Goal: Task Accomplishment & Management: Manage account settings

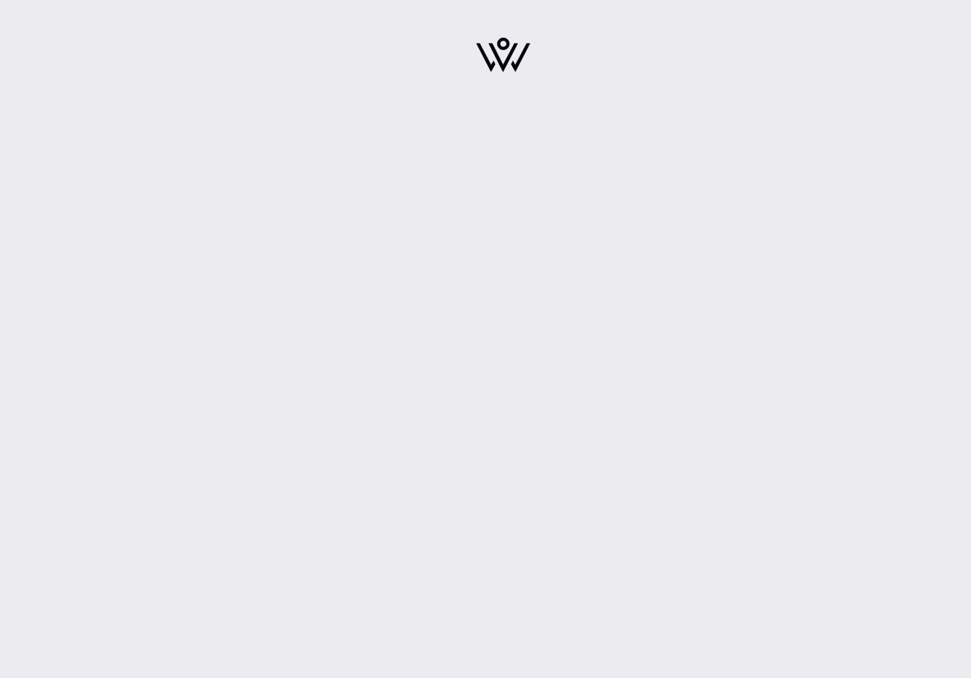
click at [424, 212] on div at bounding box center [503, 339] width 936 height 678
click at [517, 59] on img at bounding box center [503, 55] width 54 height 35
click at [482, 385] on div at bounding box center [503, 339] width 936 height 678
click at [475, 48] on div at bounding box center [502, 59] width 253 height 101
click at [509, 48] on img at bounding box center [503, 55] width 54 height 35
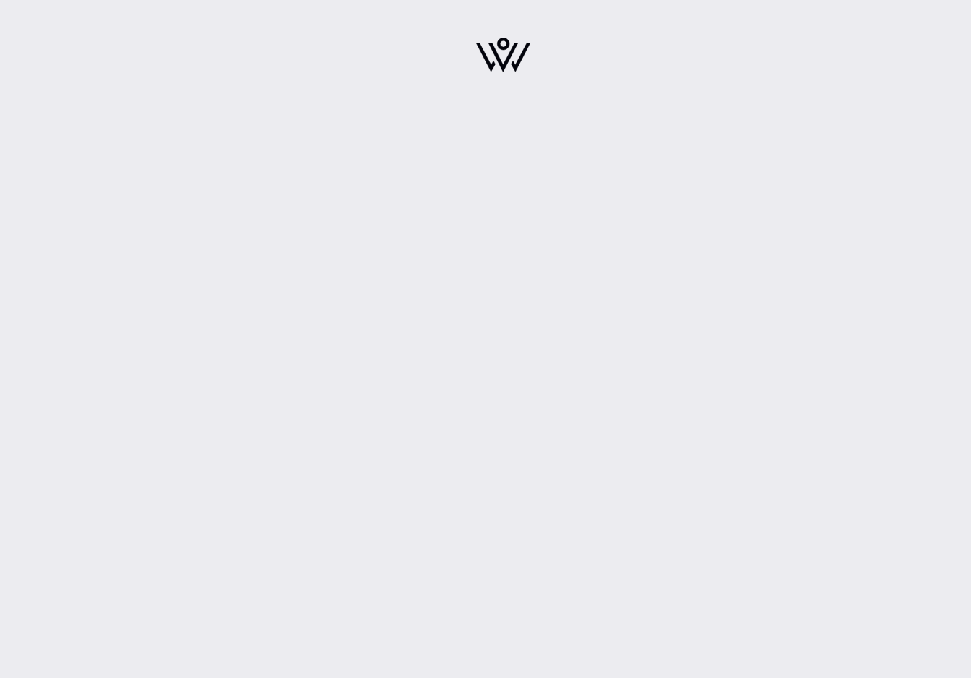
click at [637, 108] on div at bounding box center [503, 59] width 936 height 119
click at [500, 45] on img at bounding box center [503, 55] width 54 height 35
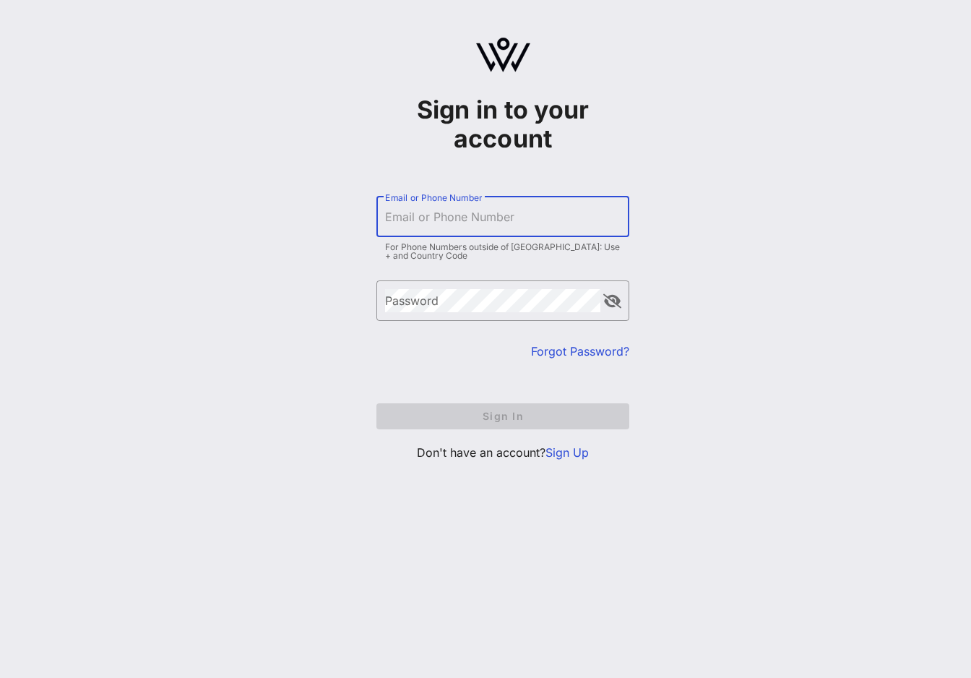
click at [447, 228] on input "Email or Phone Number" at bounding box center [503, 216] width 236 height 23
type input "[EMAIL_ADDRESS][DOMAIN_NAME]"
click at [563, 455] on link "Sign Up" at bounding box center [567, 452] width 43 height 14
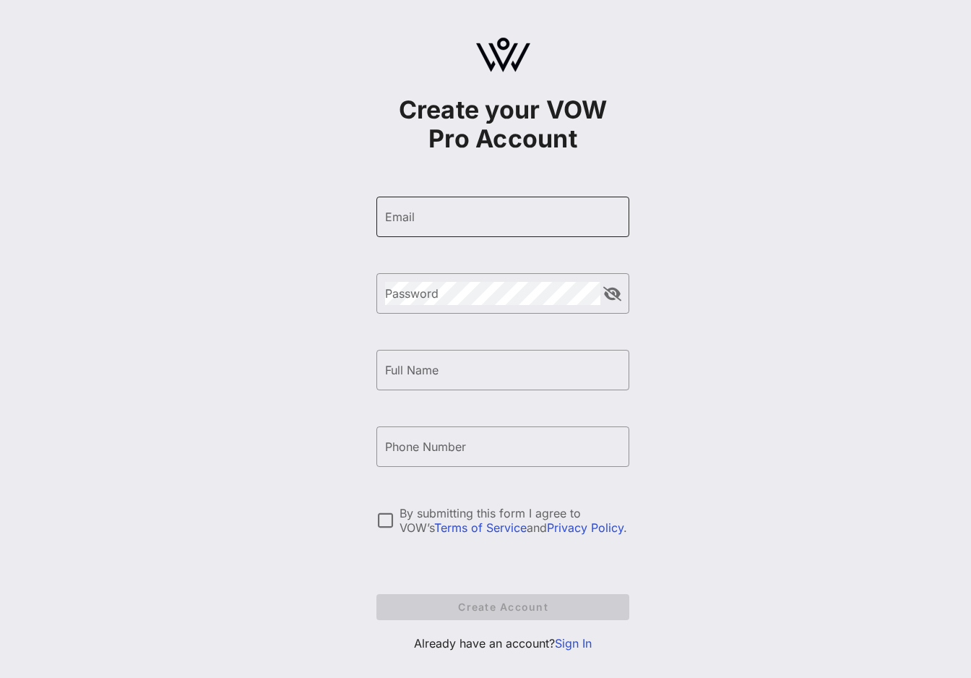
click at [427, 217] on input "Email" at bounding box center [503, 216] width 236 height 23
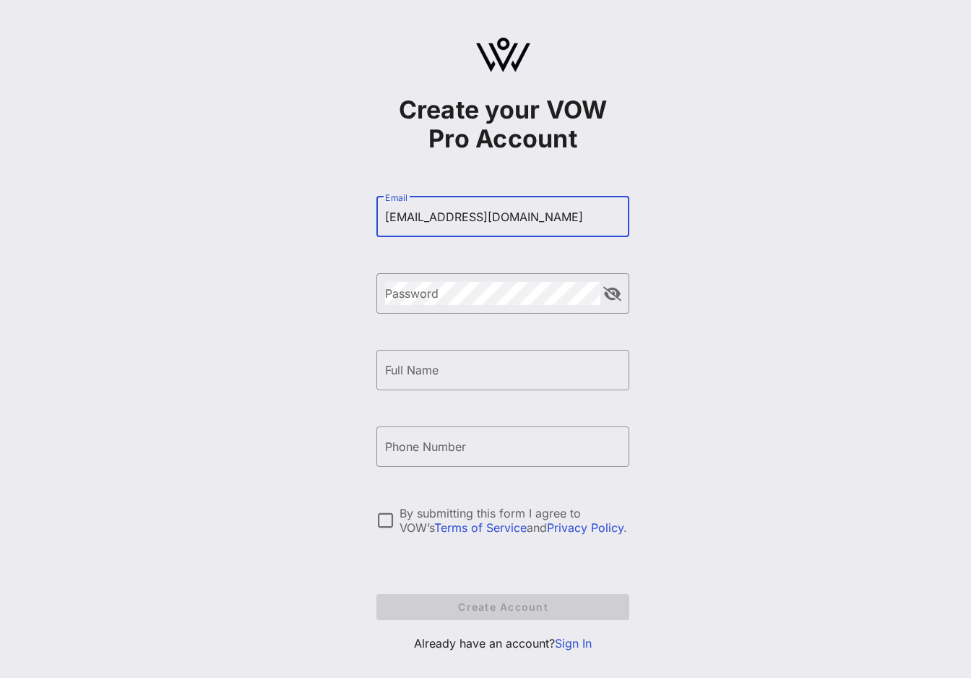
type input "[EMAIL_ADDRESS][DOMAIN_NAME]"
click at [436, 364] on input "Full Name" at bounding box center [503, 369] width 236 height 23
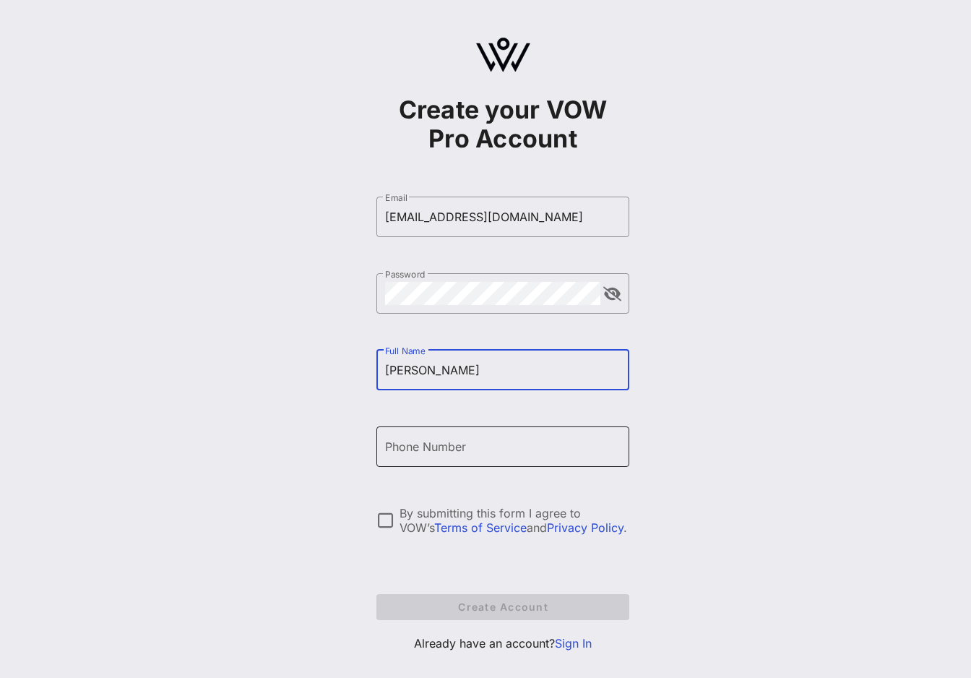
type input "[PERSON_NAME]"
click at [405, 445] on input "Phone Number" at bounding box center [503, 446] width 236 height 23
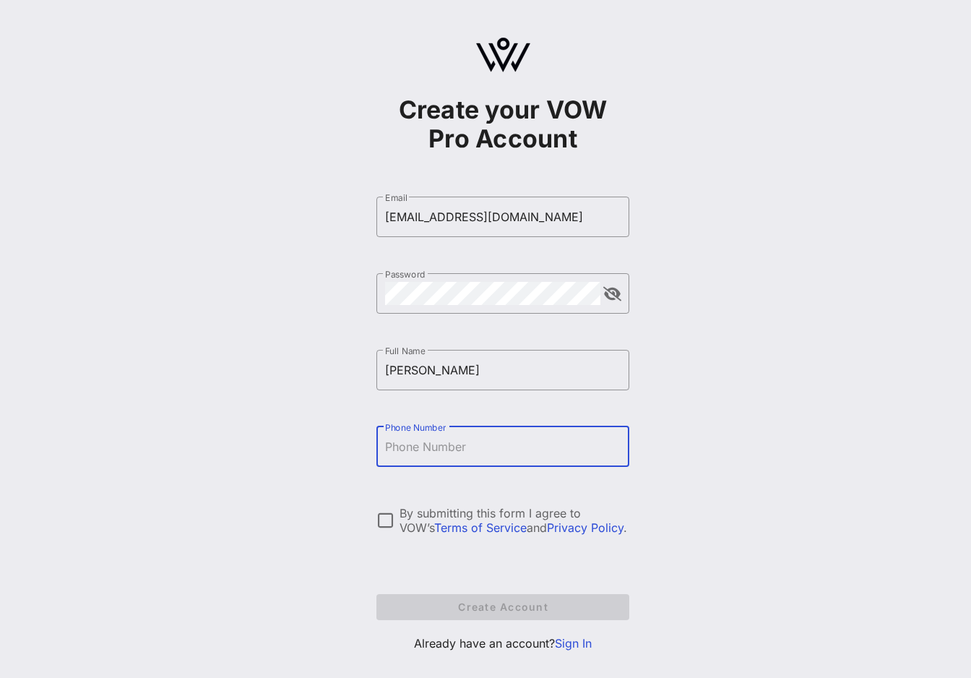
type input "+15207326103"
click at [384, 528] on div at bounding box center [385, 520] width 25 height 25
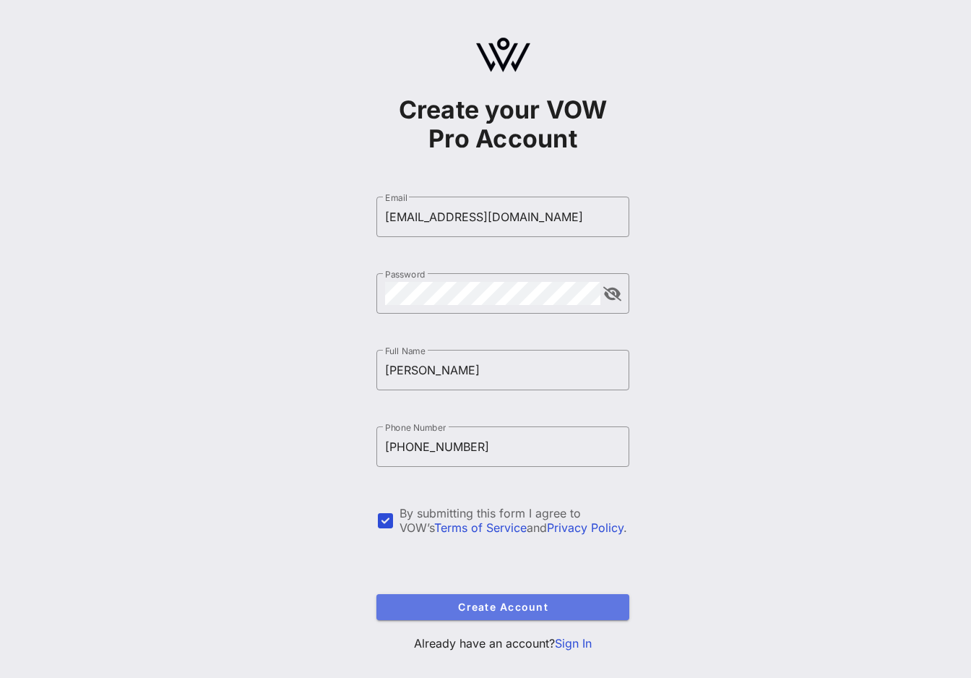
click at [515, 594] on button "Create Account" at bounding box center [502, 607] width 253 height 26
click at [493, 602] on span "Create Account" at bounding box center [503, 606] width 230 height 12
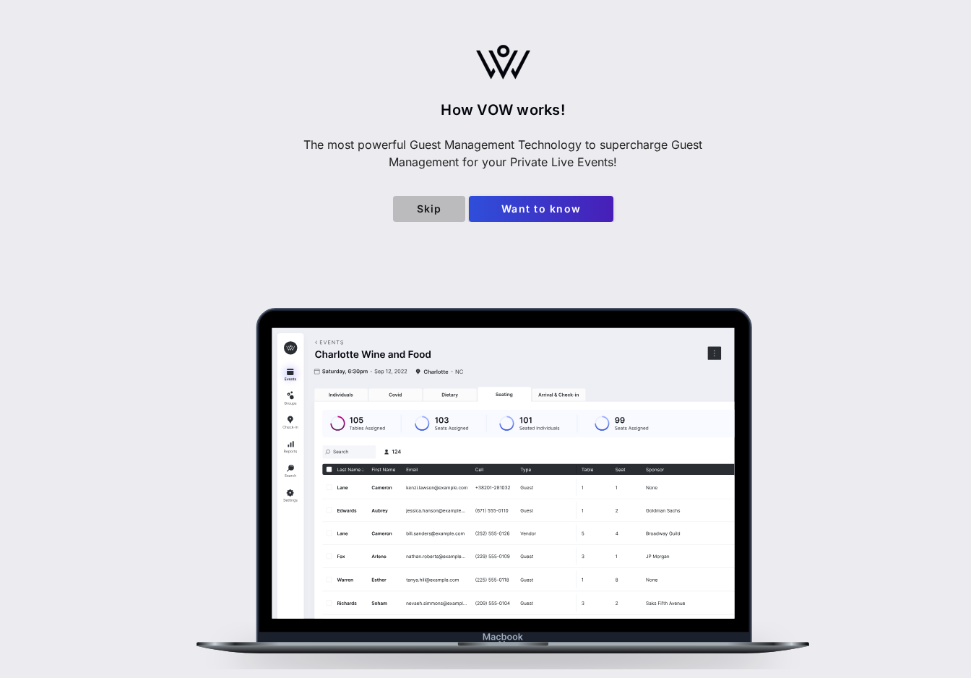
click at [446, 212] on span "Skip" at bounding box center [429, 208] width 49 height 12
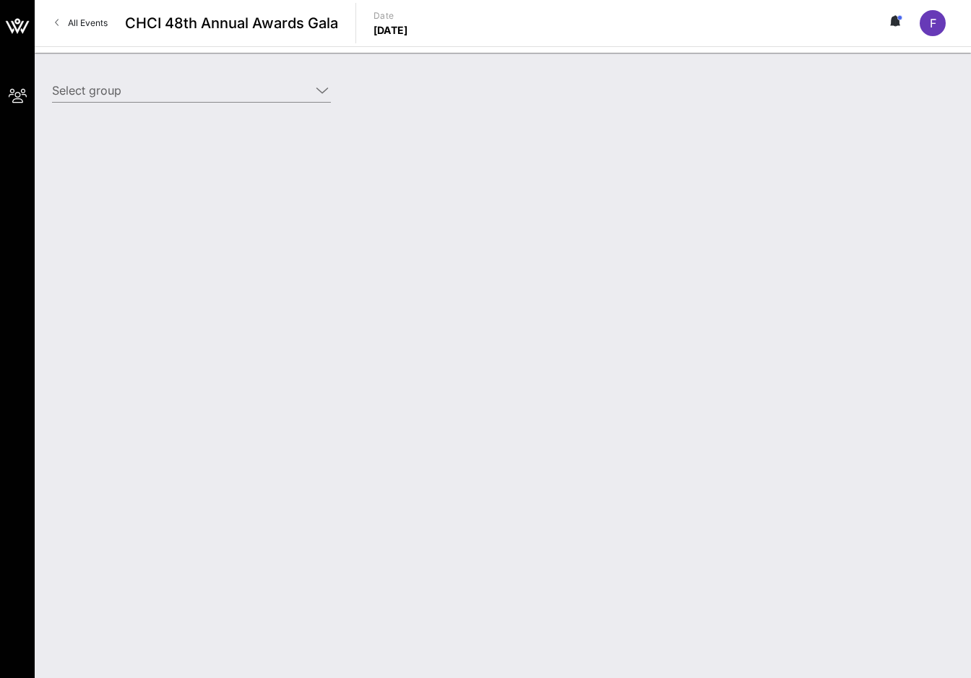
type input "PhRMA (PhRMA) [Fabian Lucero, flucero@phrma.org]"
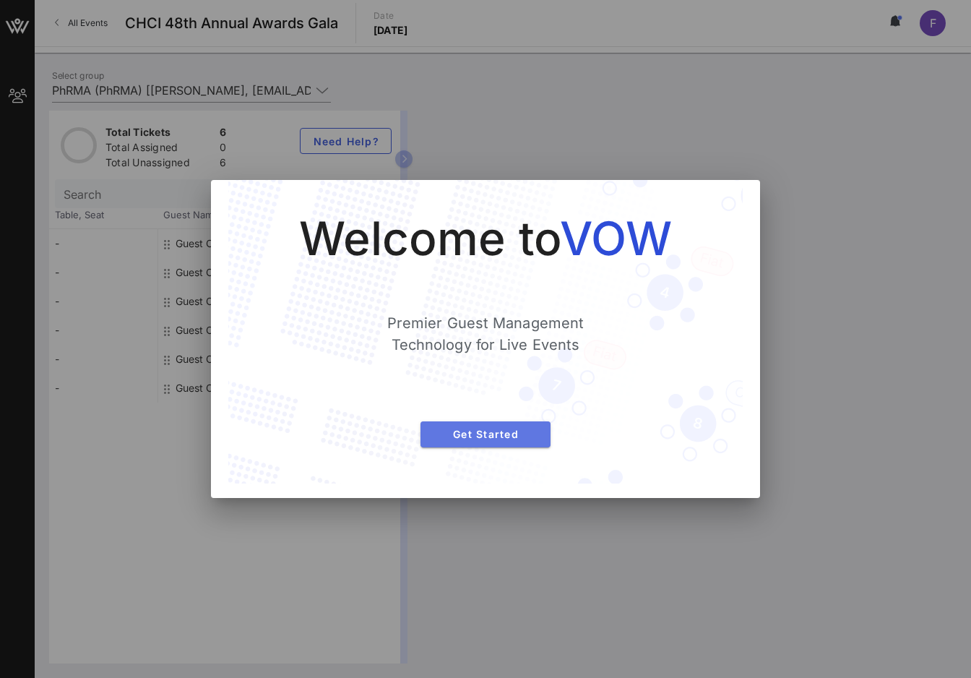
click at [496, 436] on span "Get Started" at bounding box center [485, 434] width 107 height 12
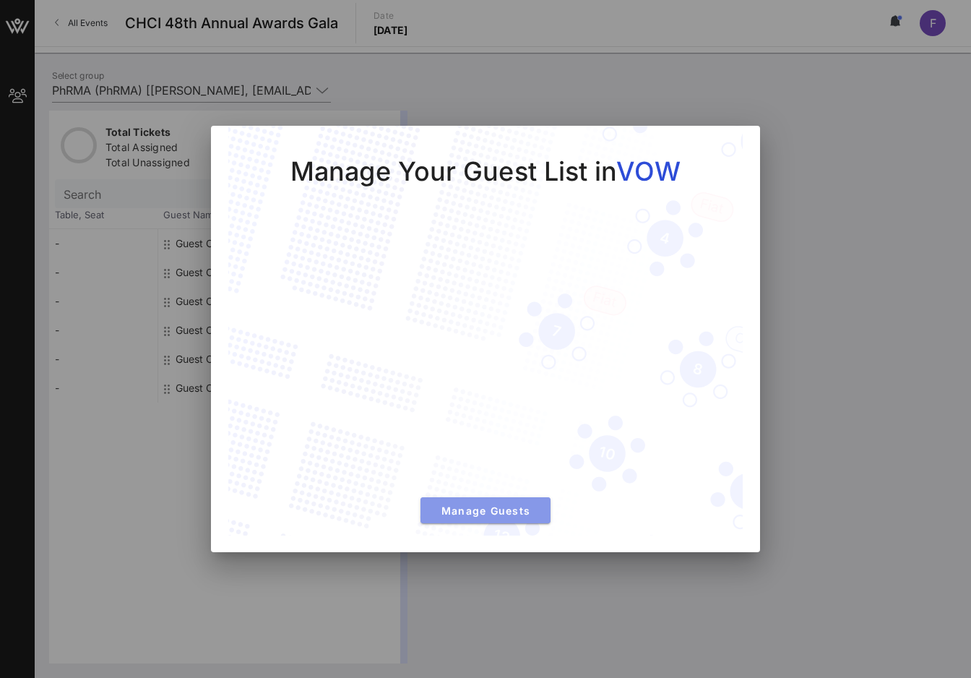
click at [489, 509] on span "Manage Guests" at bounding box center [485, 510] width 107 height 12
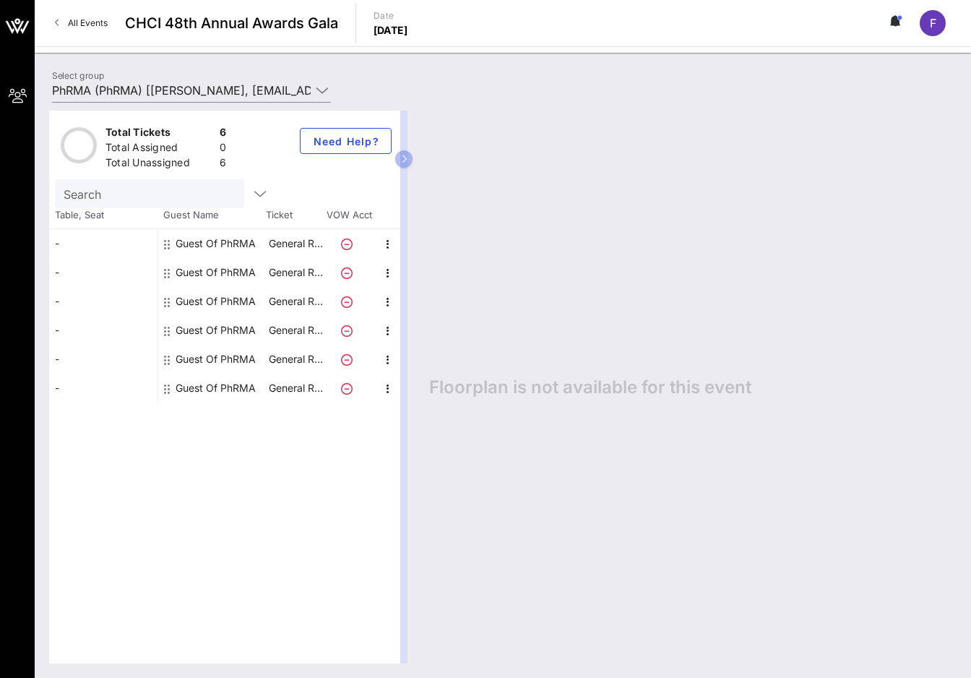
click at [169, 245] on icon at bounding box center [167, 244] width 6 height 12
click at [77, 248] on div "-" at bounding box center [103, 243] width 108 height 29
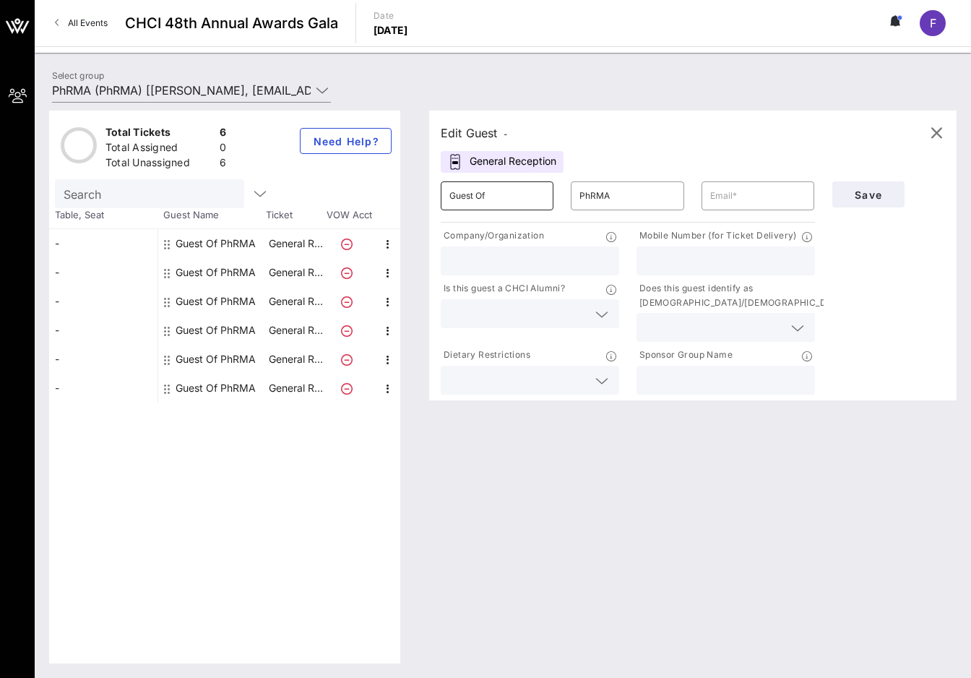
click at [489, 199] on input "Guest Of" at bounding box center [496, 195] width 95 height 23
click at [329, 147] on button "Need Help?" at bounding box center [346, 141] width 92 height 26
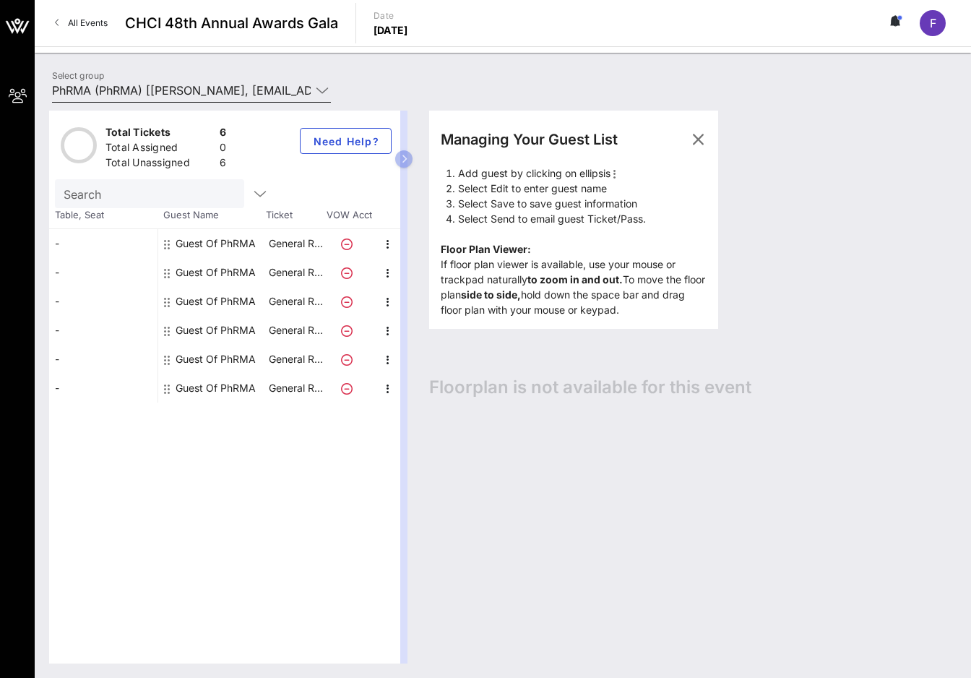
click at [322, 90] on icon at bounding box center [322, 90] width 13 height 17
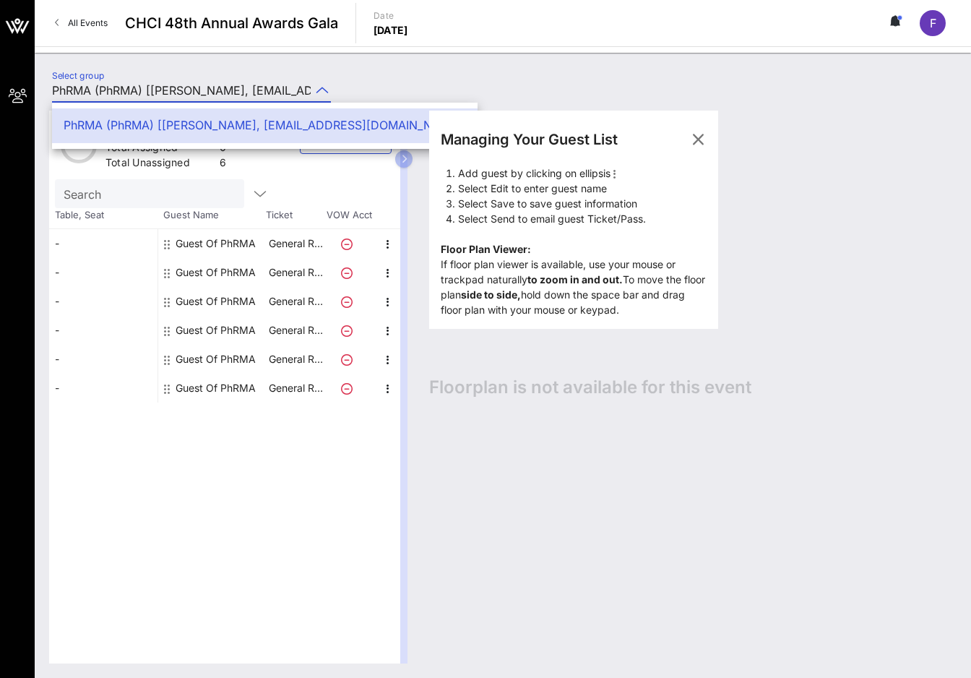
click at [395, 86] on div "Select group PhRMA (PhRMA) [Fabian Lucero, flucero@phrma.org]" at bounding box center [502, 92] width 919 height 51
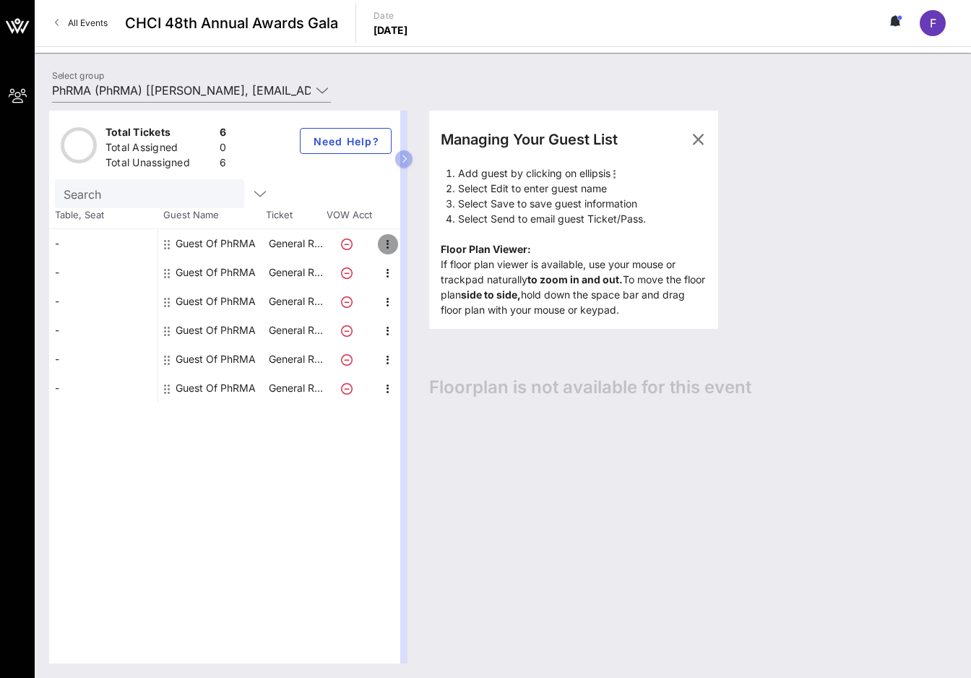
click at [391, 243] on icon "button" at bounding box center [387, 244] width 17 height 17
click at [63, 248] on div "-" at bounding box center [103, 243] width 108 height 29
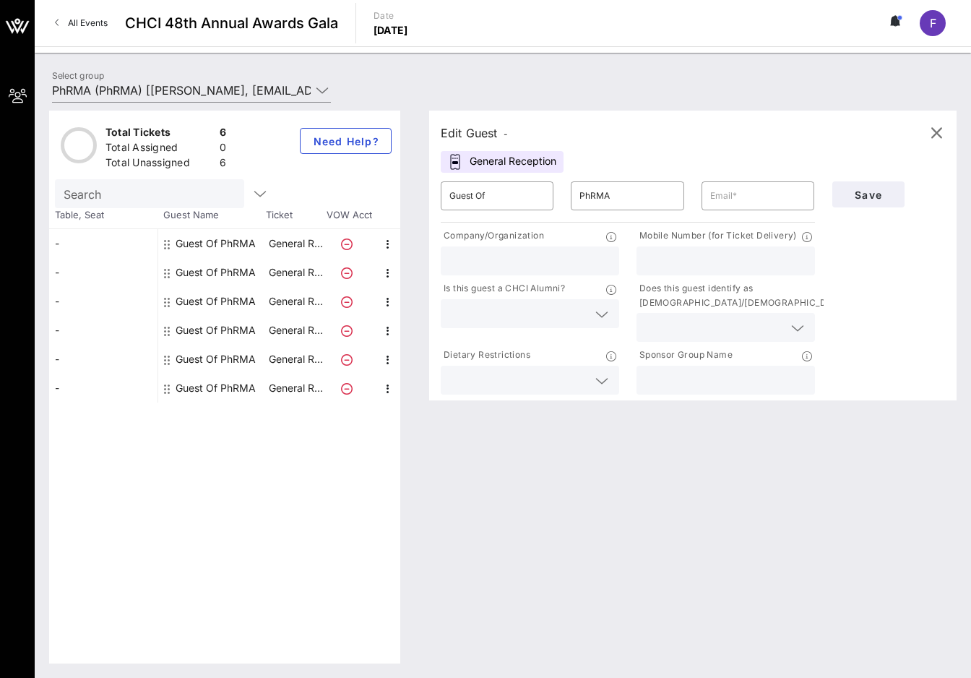
click at [505, 146] on div "Edit Guest - General Reception ​ Guest Of ​ PhRMA ​ Company/Organization Mobile…" at bounding box center [693, 256] width 528 height 290
click at [519, 132] on div "Edit Guest -" at bounding box center [693, 133] width 504 height 22
click at [492, 186] on input "Guest Of" at bounding box center [496, 195] width 95 height 23
click at [761, 191] on input "text" at bounding box center [757, 195] width 95 height 23
click at [528, 259] on input "text" at bounding box center [529, 260] width 161 height 19
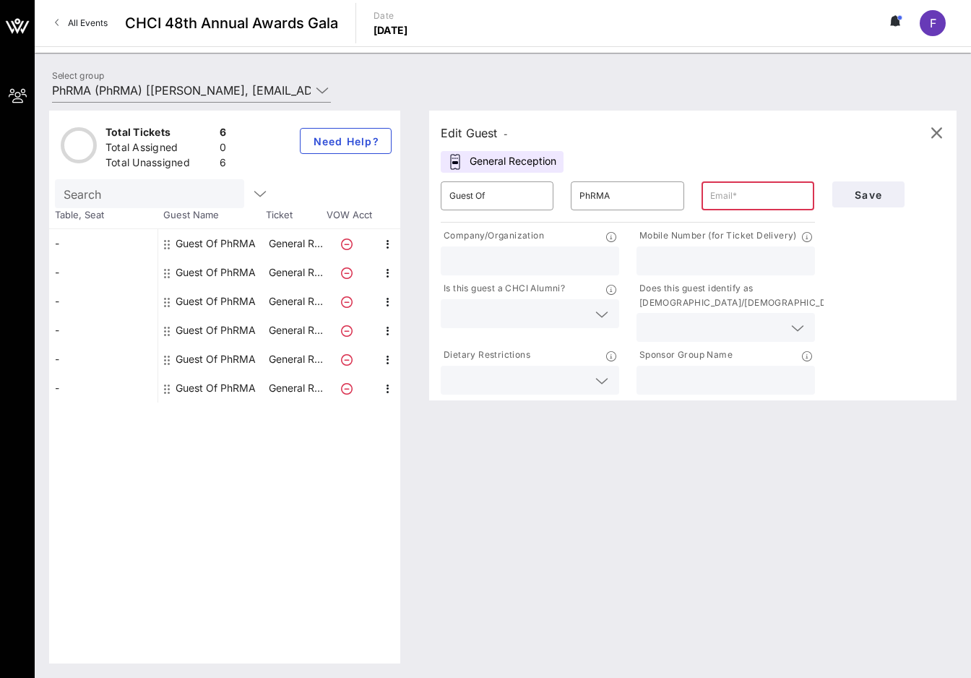
click at [724, 199] on input "text" at bounding box center [757, 195] width 95 height 23
type input "flucero@phrma.org"
click at [528, 247] on div at bounding box center [529, 260] width 161 height 29
type input "PhRMA"
type input "5207326103"
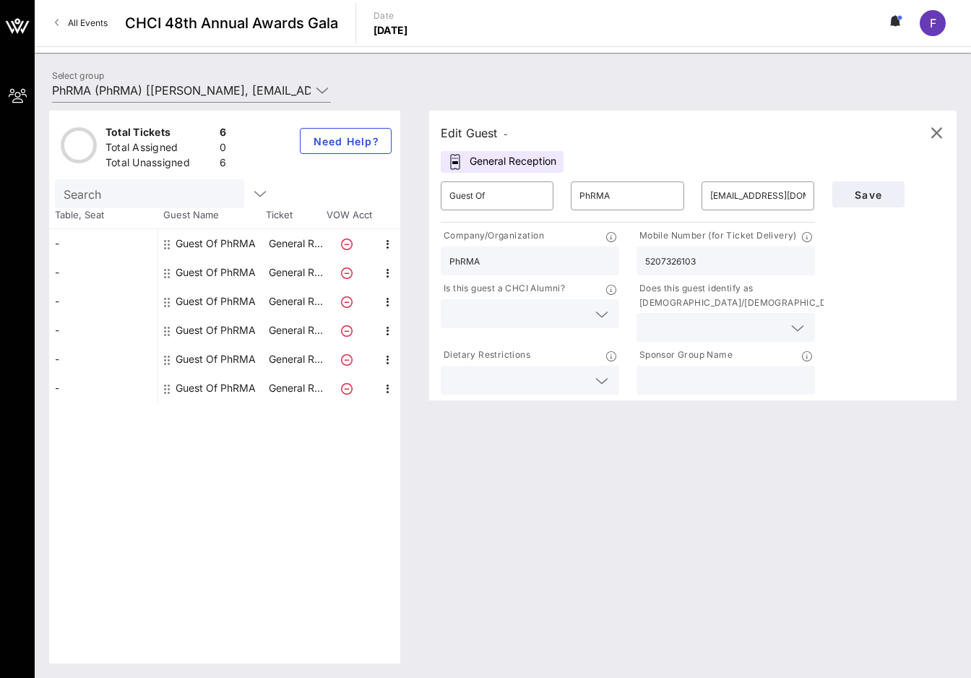
drag, startPoint x: 880, startPoint y: 262, endPoint x: 867, endPoint y: 256, distance: 14.5
click at [880, 262] on div "Save" at bounding box center [889, 285] width 131 height 225
click at [544, 314] on input "text" at bounding box center [518, 313] width 138 height 19
click at [548, 309] on div "Yes" at bounding box center [530, 319] width 178 height 29
click at [732, 319] on input "text" at bounding box center [714, 327] width 138 height 19
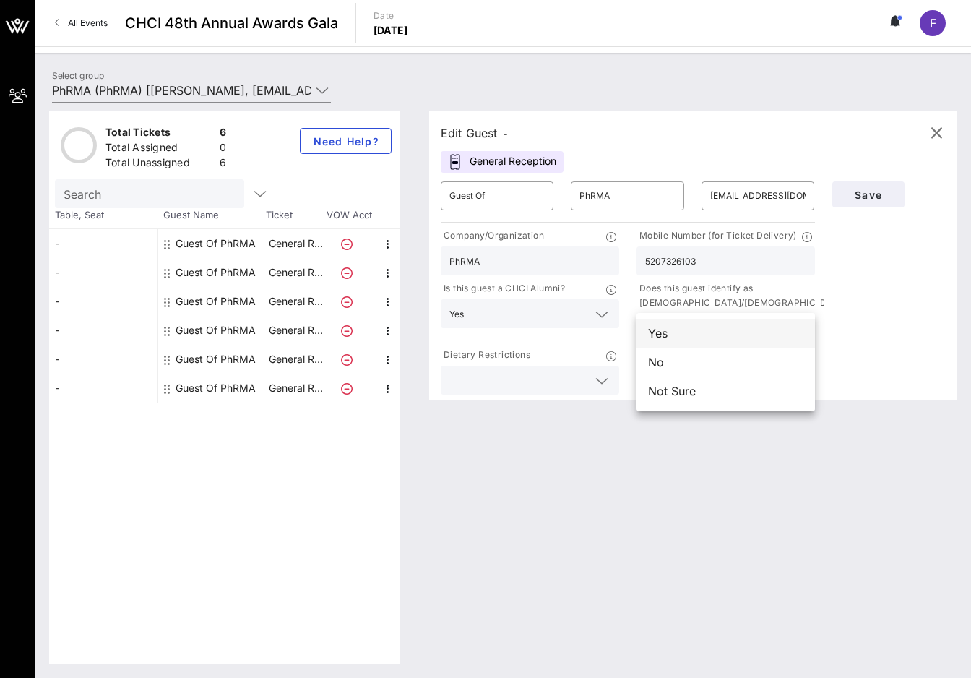
click at [694, 340] on div "Yes" at bounding box center [726, 333] width 178 height 29
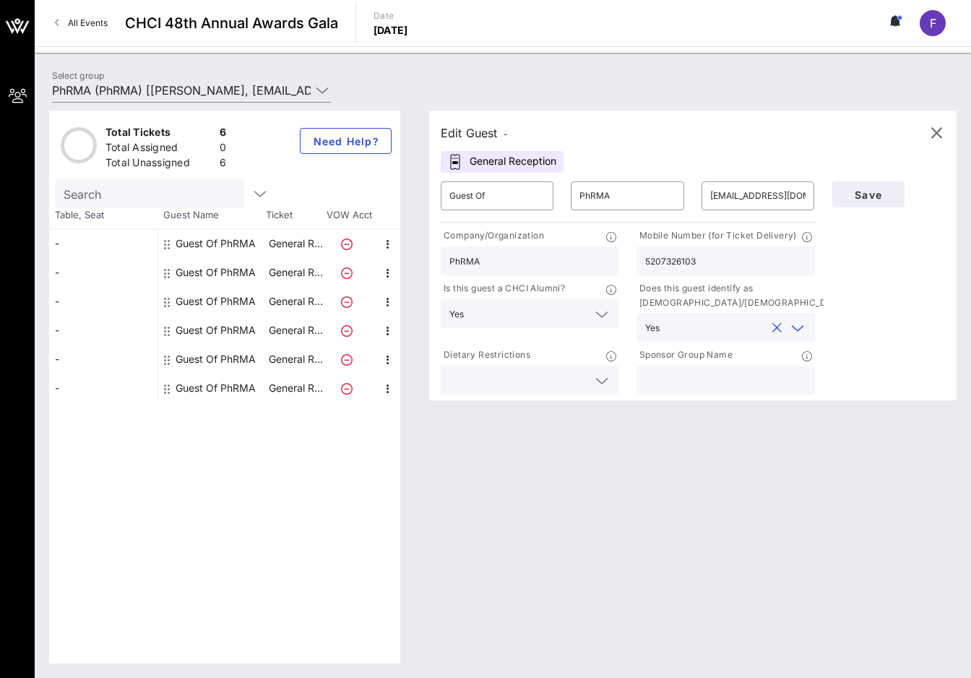
click at [585, 370] on div at bounding box center [529, 380] width 161 height 29
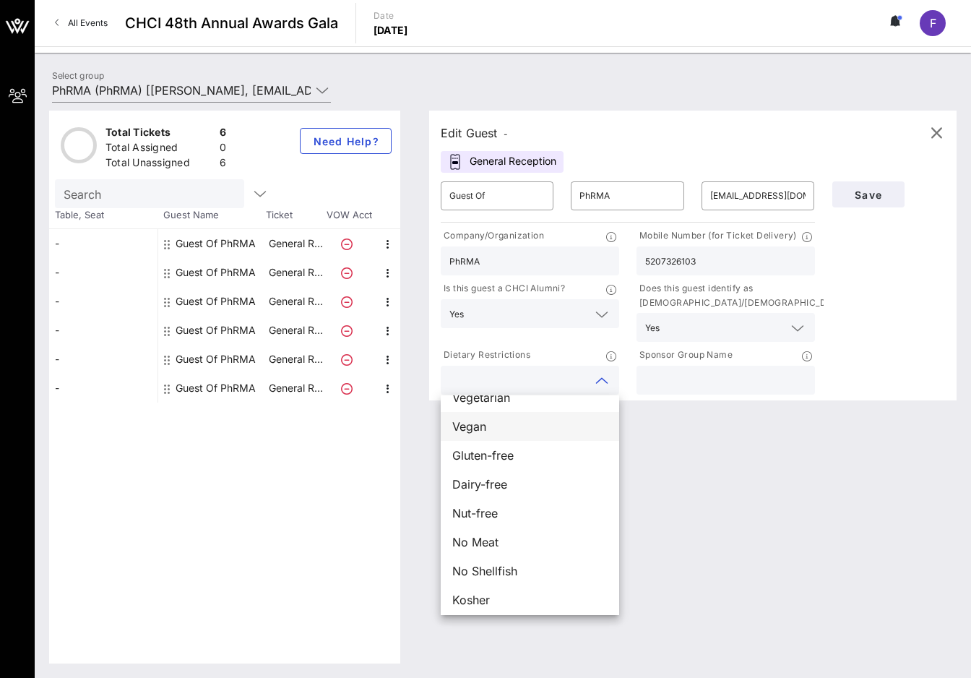
scroll to position [23, 0]
click at [897, 362] on div "Save" at bounding box center [889, 285] width 131 height 225
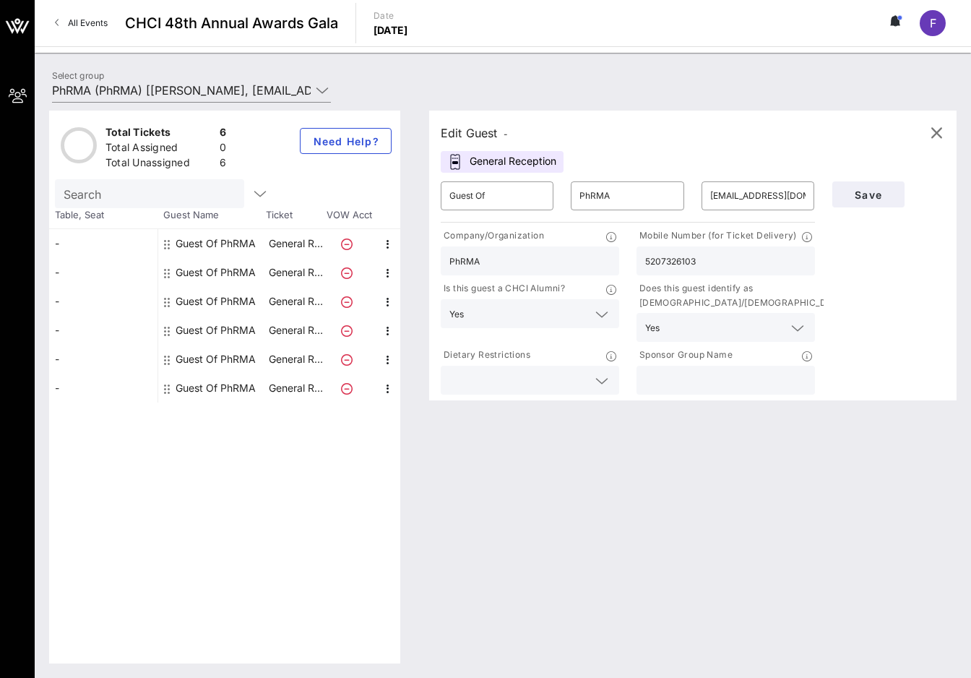
click at [699, 376] on input "text" at bounding box center [725, 380] width 161 height 19
type input "PhRMA"
click at [492, 194] on input "Guest Of" at bounding box center [496, 195] width 95 height 23
type input "G"
type input "Fabian"
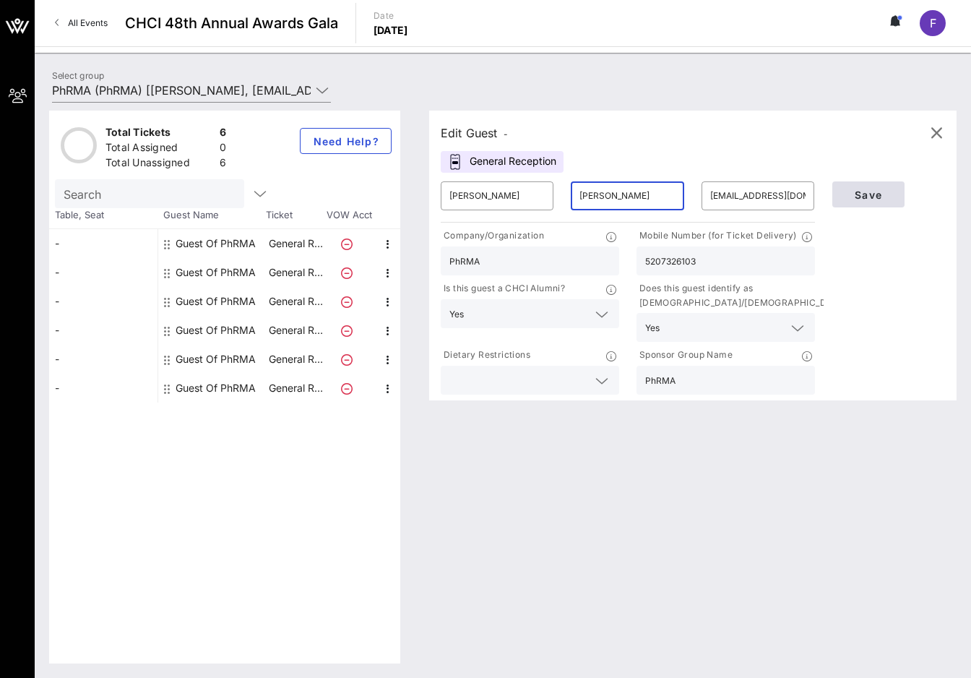
type input "Lucero"
click at [867, 197] on span "Save" at bounding box center [868, 195] width 49 height 12
click at [866, 194] on span "Save" at bounding box center [868, 195] width 49 height 12
click at [517, 204] on input "Fabian" at bounding box center [496, 195] width 95 height 23
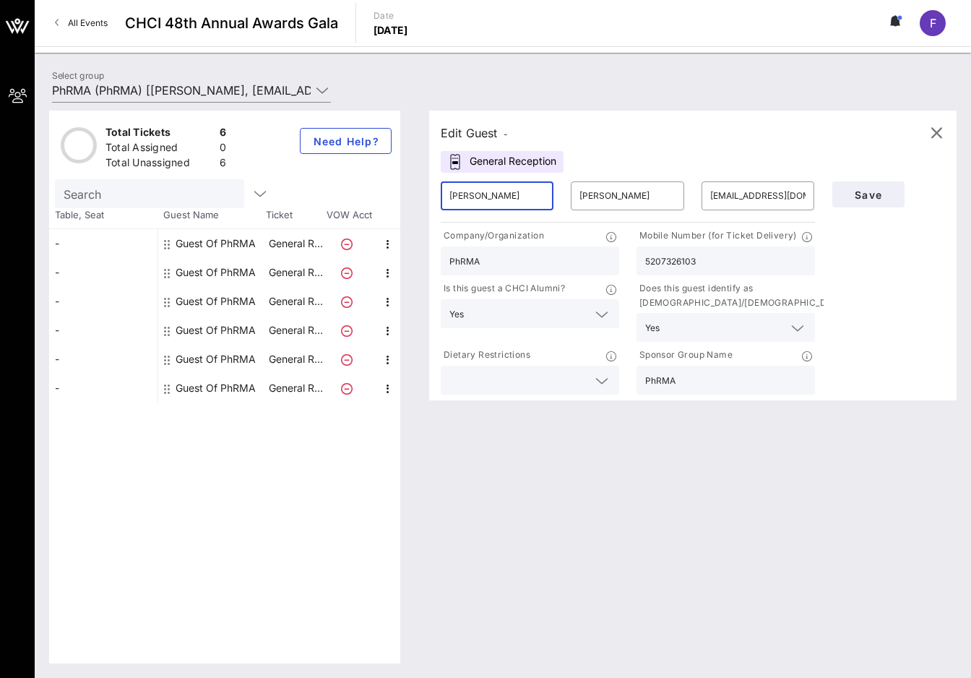
click at [517, 204] on input "Fabian" at bounding box center [496, 195] width 95 height 23
type input "Liz"
type input "Mahar"
click at [548, 312] on input "text" at bounding box center [520, 313] width 100 height 19
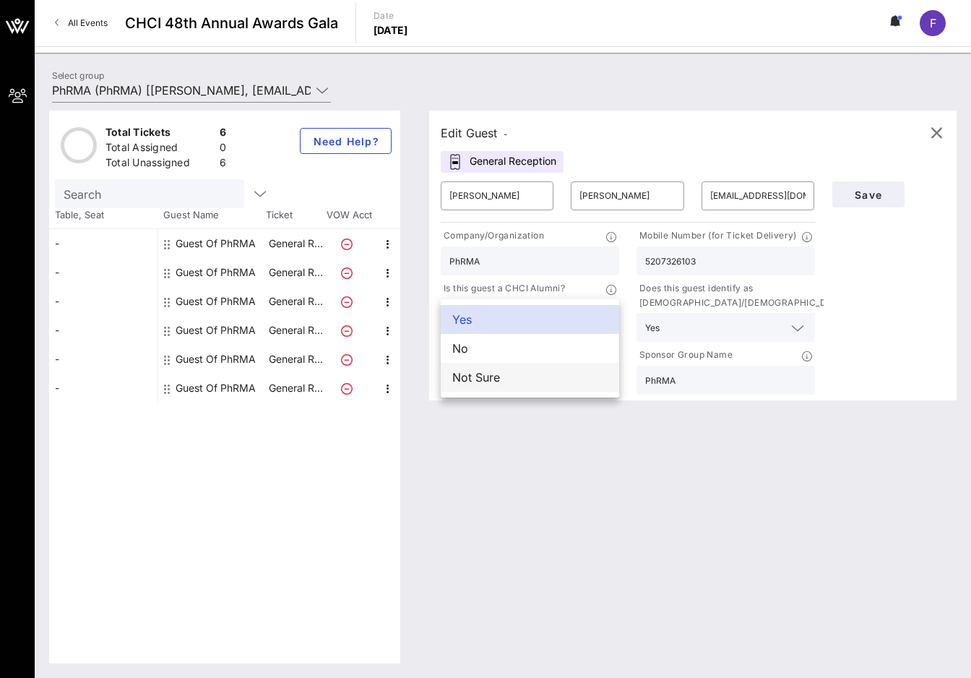
click at [512, 374] on div "Not Sure" at bounding box center [530, 377] width 178 height 29
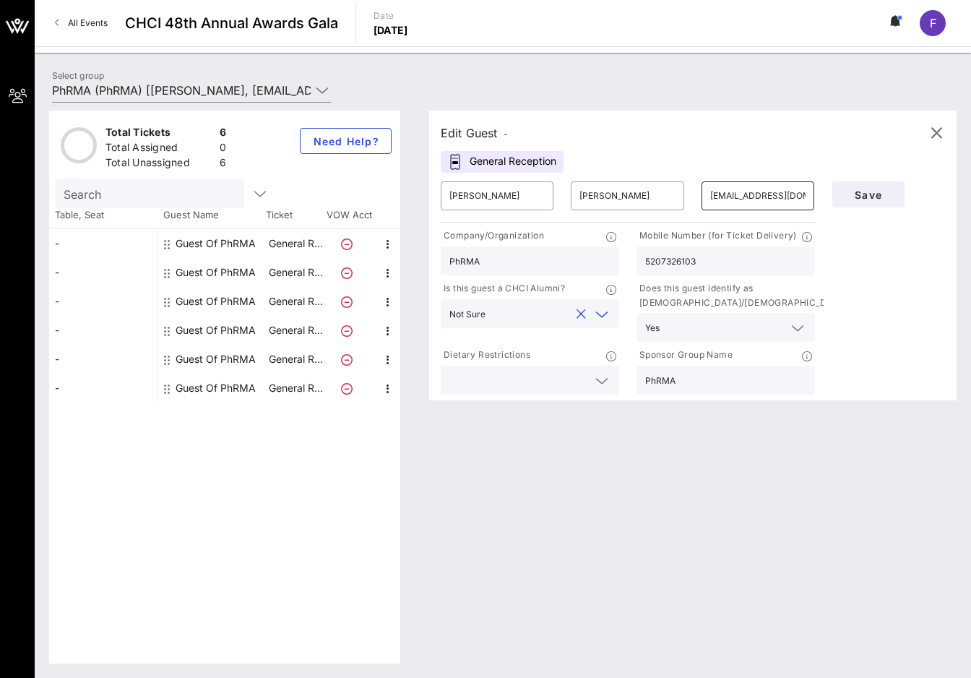
click at [765, 197] on input "flucero@phrma.org" at bounding box center [757, 195] width 95 height 23
click at [778, 195] on input "flucero@phrma.org" at bounding box center [757, 195] width 95 height 23
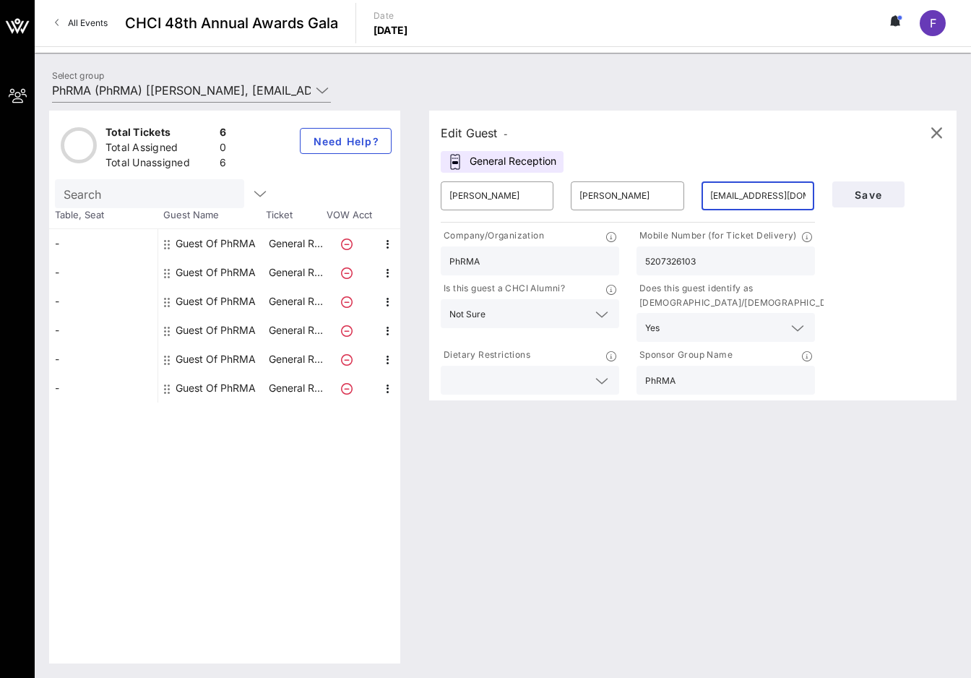
click at [778, 195] on input "flucero@phrma.org" at bounding box center [757, 195] width 95 height 23
paste input "LMahar"
type input "LMahar@phrma.org"
click at [688, 261] on input "5207326103" at bounding box center [725, 260] width 161 height 19
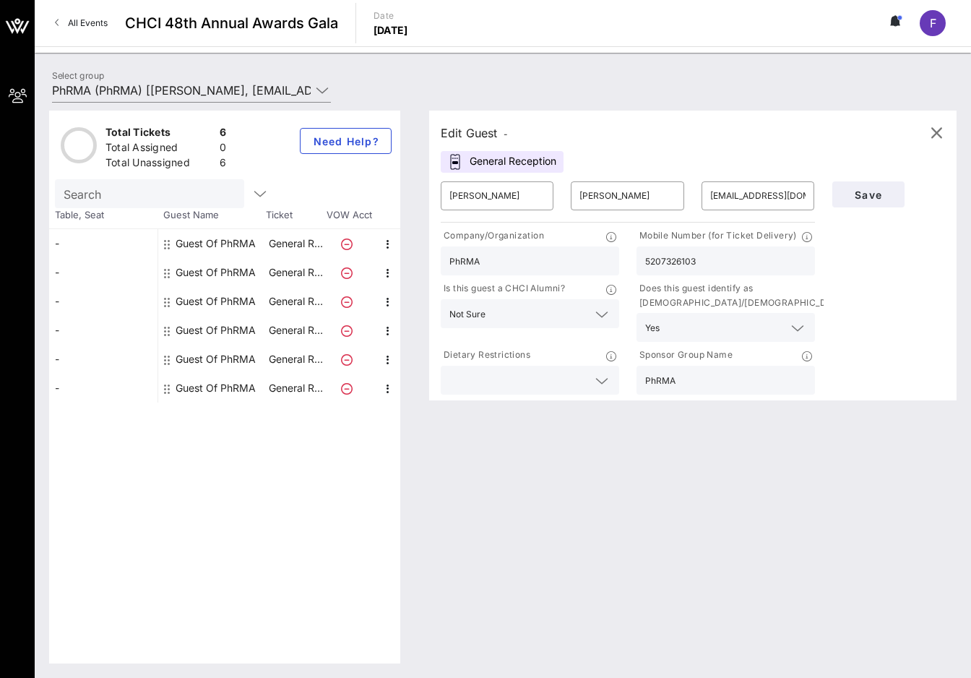
click at [688, 261] on input "5207326103" at bounding box center [725, 260] width 161 height 19
type input "7038671726"
click at [885, 197] on span "Save" at bounding box center [868, 195] width 49 height 12
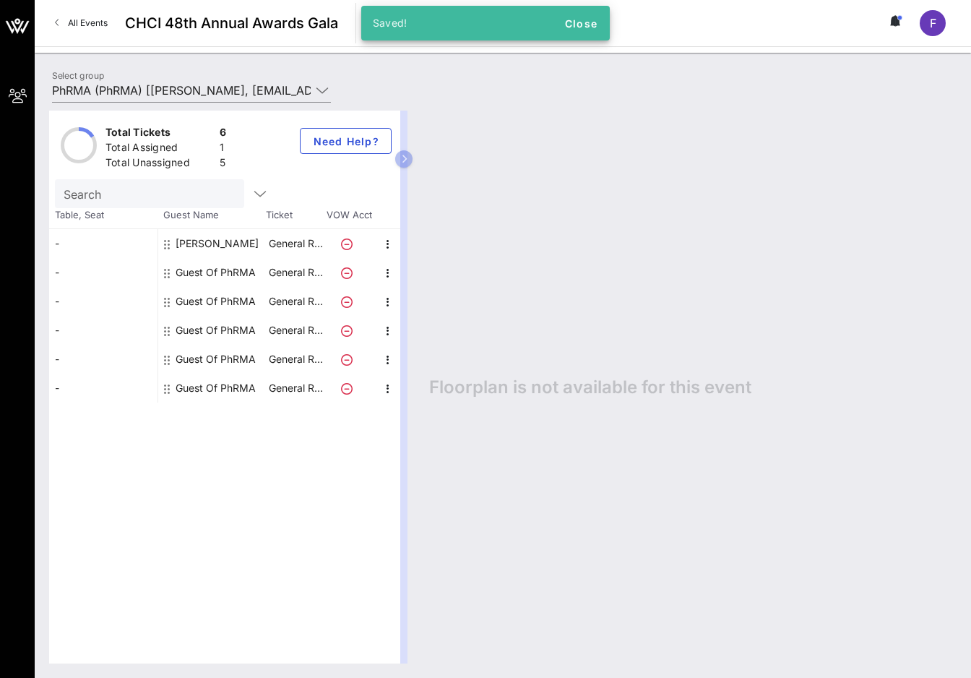
click at [165, 271] on icon at bounding box center [167, 273] width 6 height 12
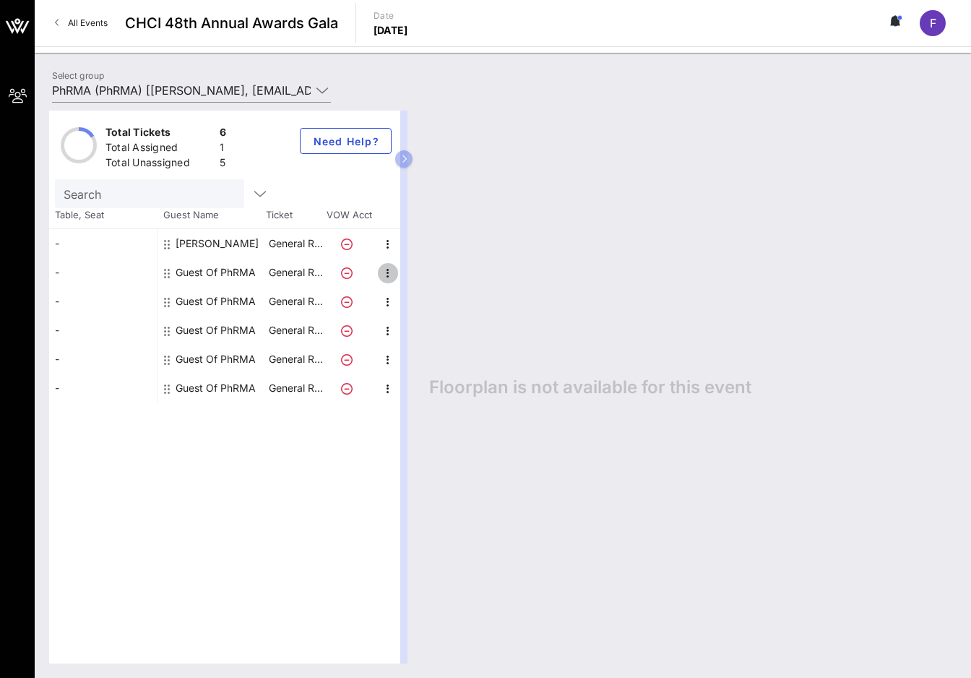
click at [388, 270] on icon "button" at bounding box center [387, 272] width 17 height 17
click at [423, 275] on div "Edit" at bounding box center [424, 278] width 29 height 12
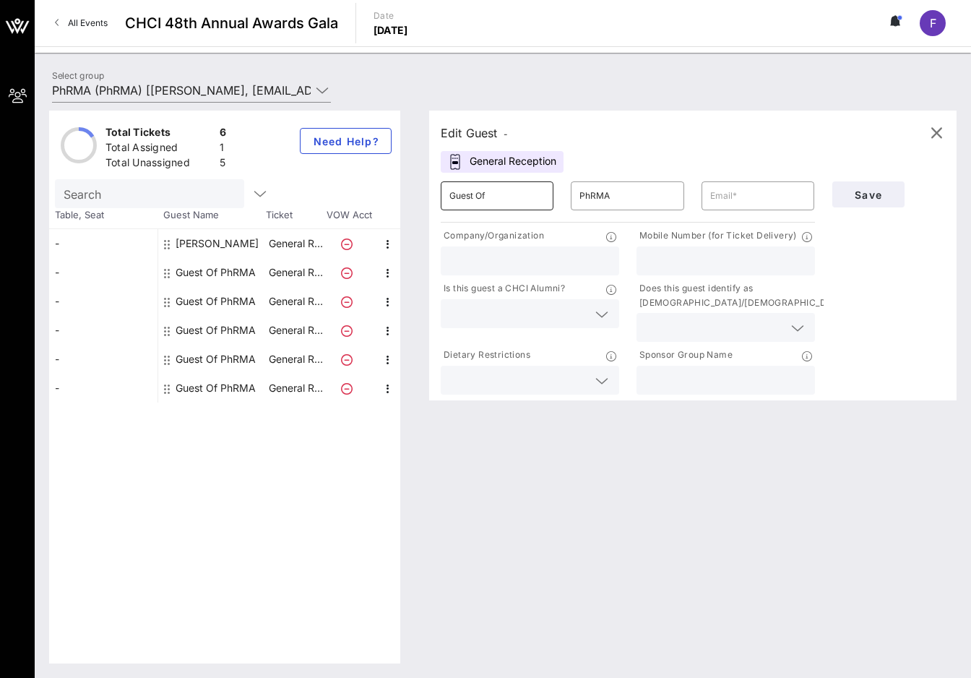
click at [492, 196] on input "Guest Of" at bounding box center [496, 195] width 95 height 23
click at [603, 194] on input "PhRMA" at bounding box center [627, 195] width 95 height 23
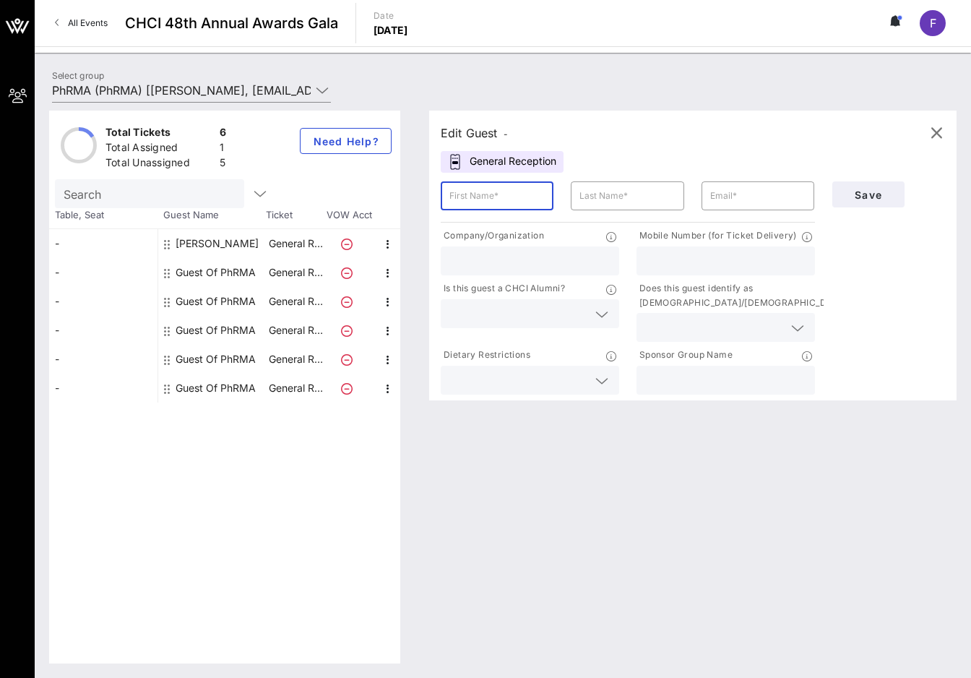
click at [484, 202] on input "text" at bounding box center [496, 195] width 95 height 23
type input "Zach"
click at [664, 194] on input "Sentements" at bounding box center [627, 195] width 95 height 23
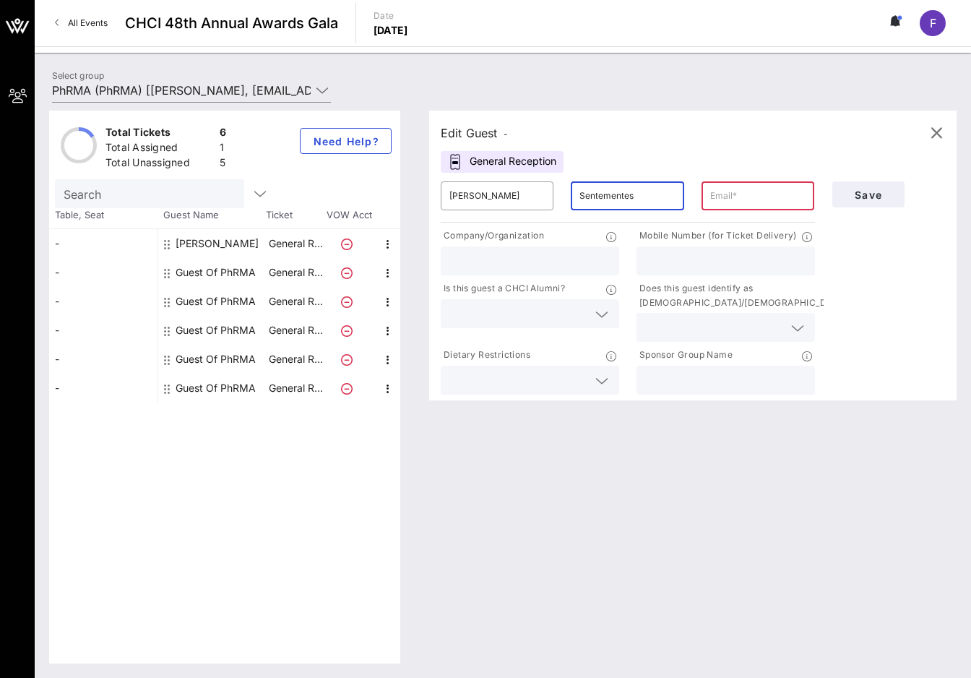
type input "Sentementes"
click at [715, 197] on input "text" at bounding box center [757, 195] width 95 height 23
click at [741, 197] on input "text" at bounding box center [757, 195] width 95 height 23
paste input "ZSentementes@phrma.org"
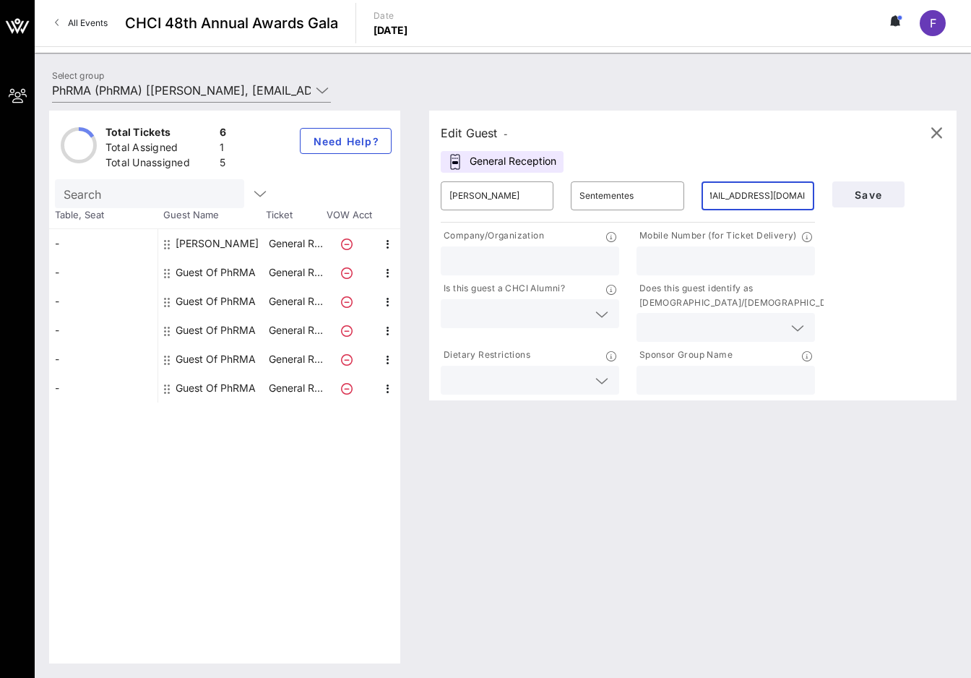
type input "ZSentementes@phrma.org"
click at [533, 255] on input "text" at bounding box center [529, 260] width 161 height 19
type input "PhRMA"
type input "2029095653"
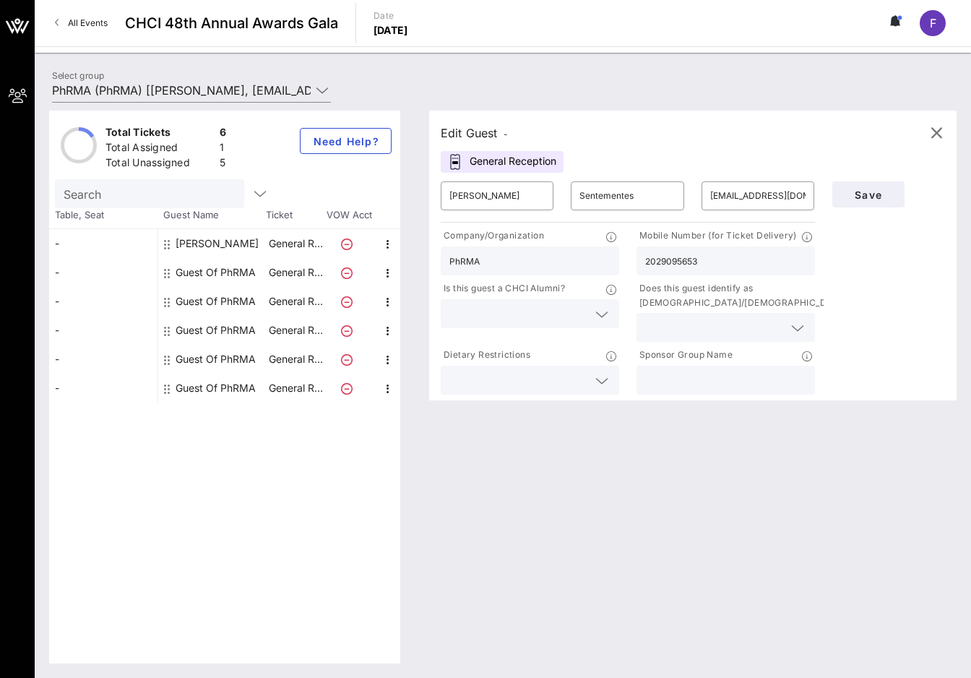
click at [525, 317] on input "text" at bounding box center [518, 313] width 138 height 19
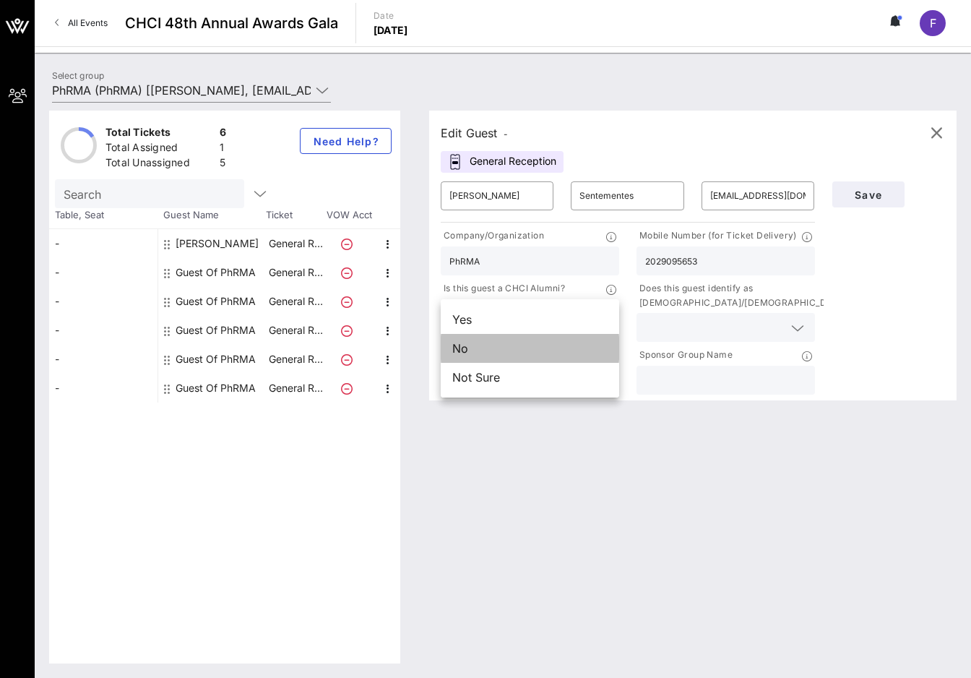
click at [502, 356] on div "No" at bounding box center [530, 348] width 178 height 29
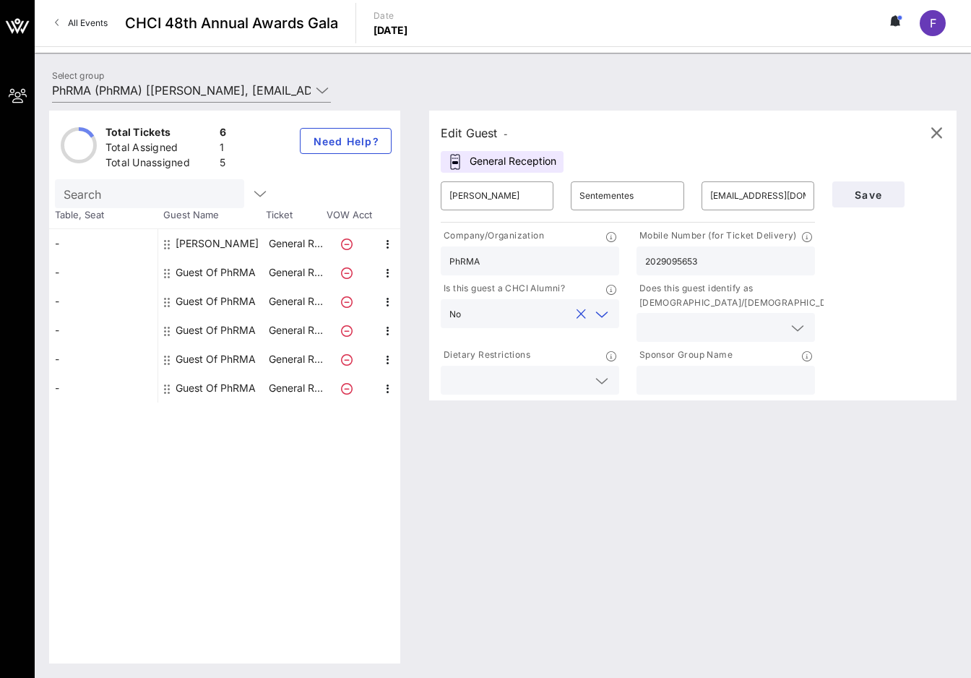
click at [681, 332] on input "text" at bounding box center [714, 327] width 138 height 19
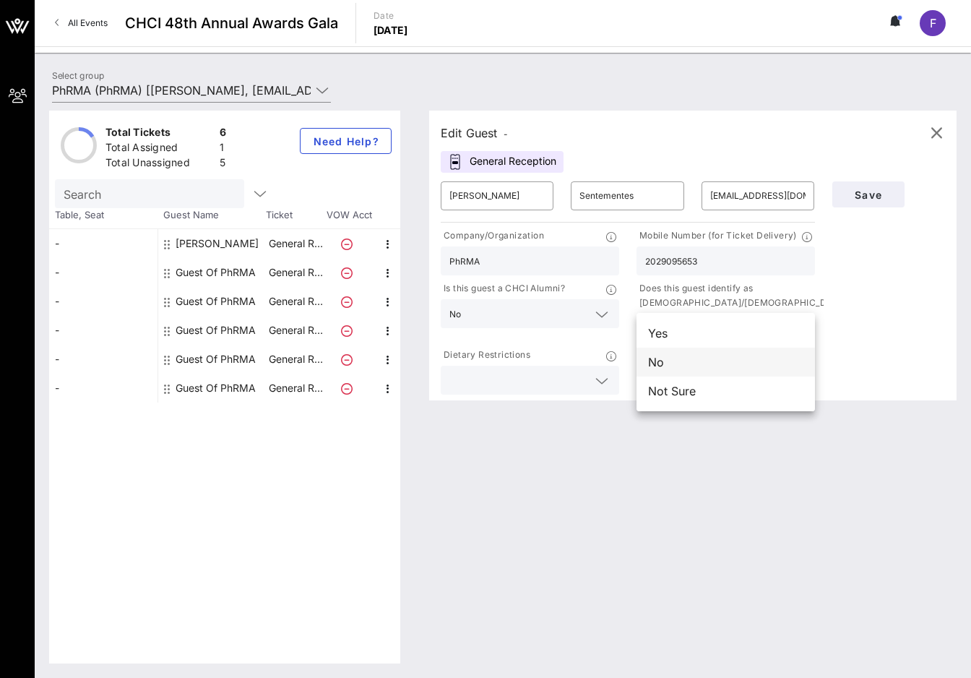
click at [679, 360] on div "No" at bounding box center [726, 362] width 178 height 29
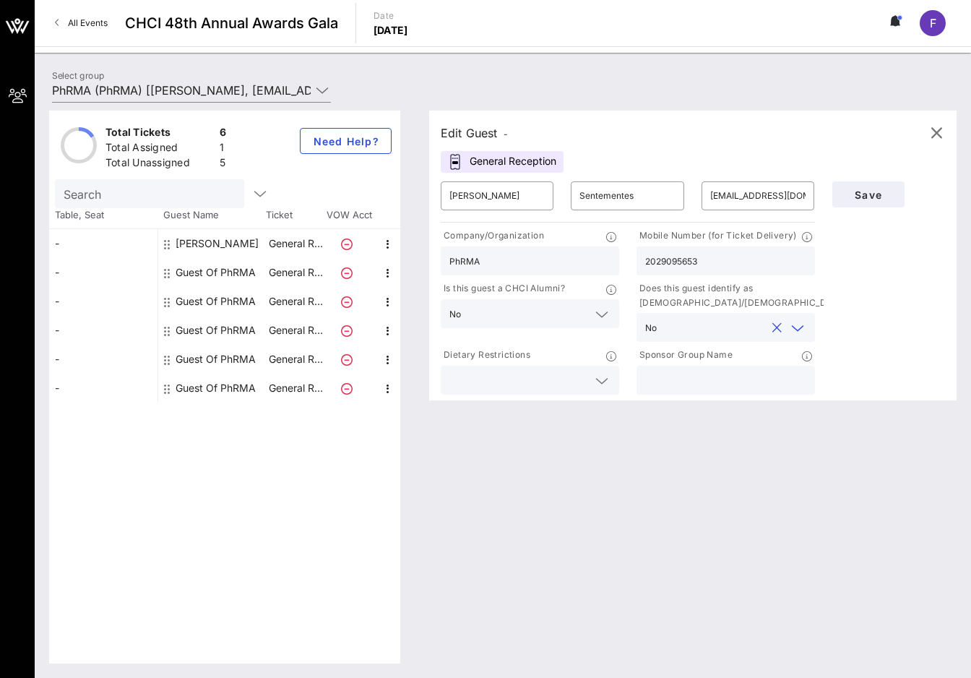
click at [710, 385] on input "text" at bounding box center [725, 380] width 161 height 19
type input "PhRMA"
click at [868, 202] on button "Save" at bounding box center [868, 194] width 72 height 26
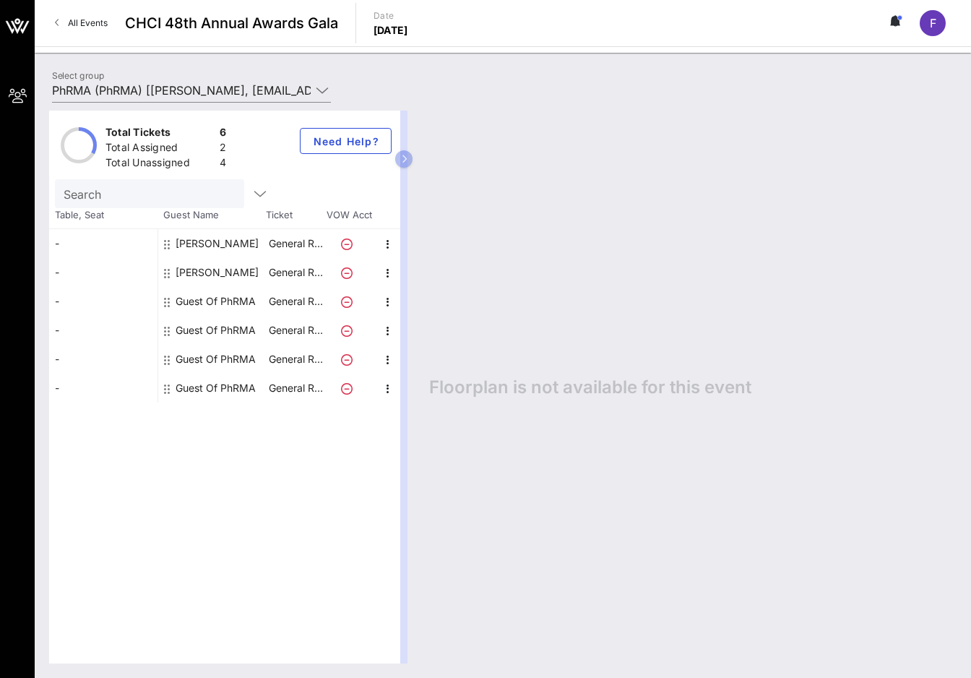
click at [168, 304] on icon at bounding box center [167, 302] width 6 height 12
click at [389, 299] on icon "button" at bounding box center [387, 301] width 17 height 17
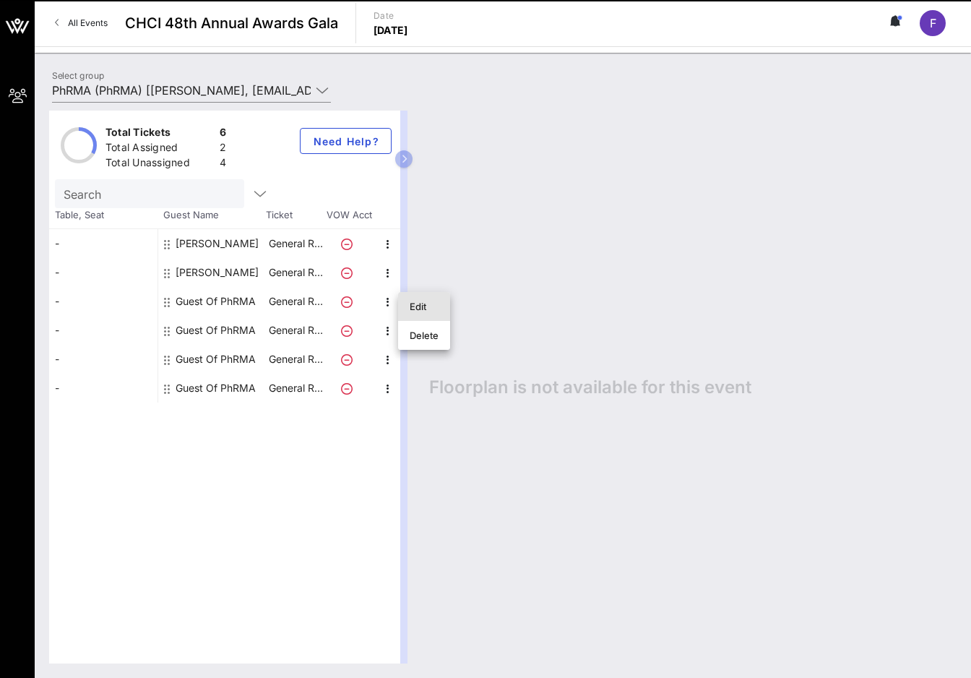
click at [431, 303] on div "Edit" at bounding box center [424, 307] width 29 height 12
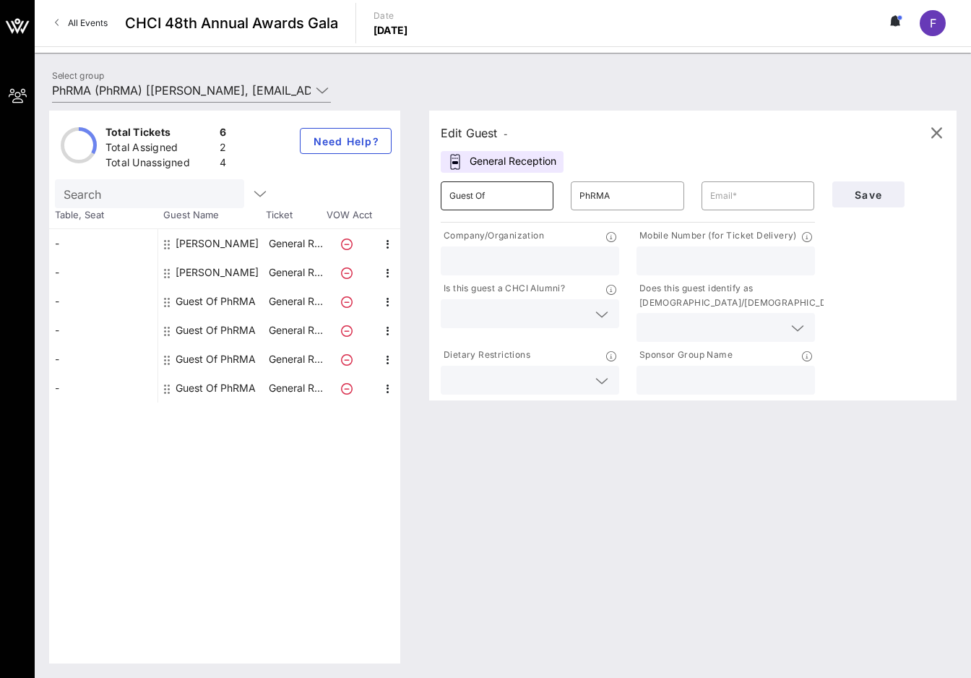
click at [477, 204] on input "Guest Of" at bounding box center [496, 195] width 95 height 23
type input "Yanira"
type input "Cruz"
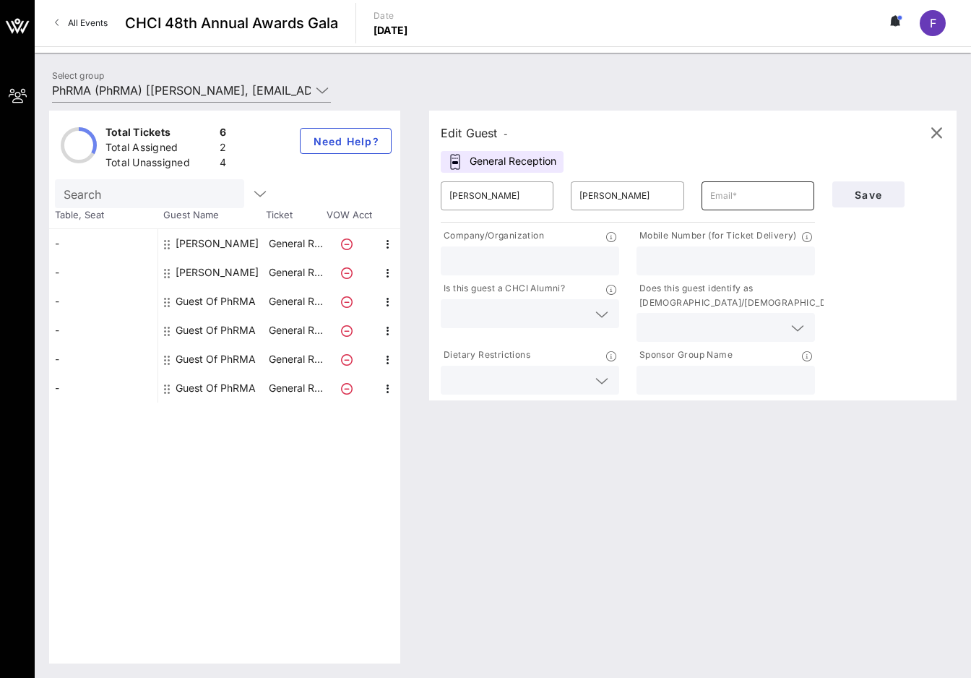
click at [763, 202] on input "text" at bounding box center [757, 195] width 95 height 23
paste input "ycruz@nhcoa.org"
type input "ycruz@nhcoa.org"
click at [770, 143] on div "Edit Guest -" at bounding box center [693, 133] width 504 height 22
click at [550, 261] on input "text" at bounding box center [529, 260] width 161 height 19
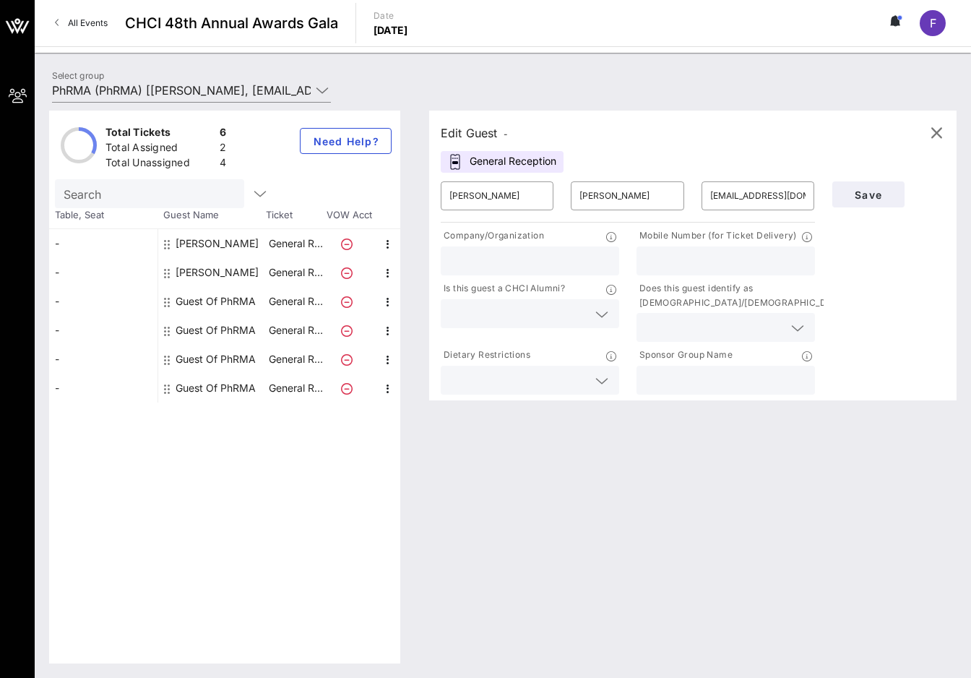
click at [536, 261] on input "text" at bounding box center [529, 260] width 161 height 19
paste input "National Hispanic Council on Aging"
type input "National Hispanic Council on Aging"
click at [735, 375] on input "text" at bounding box center [725, 380] width 161 height 19
type input "PhRMA"
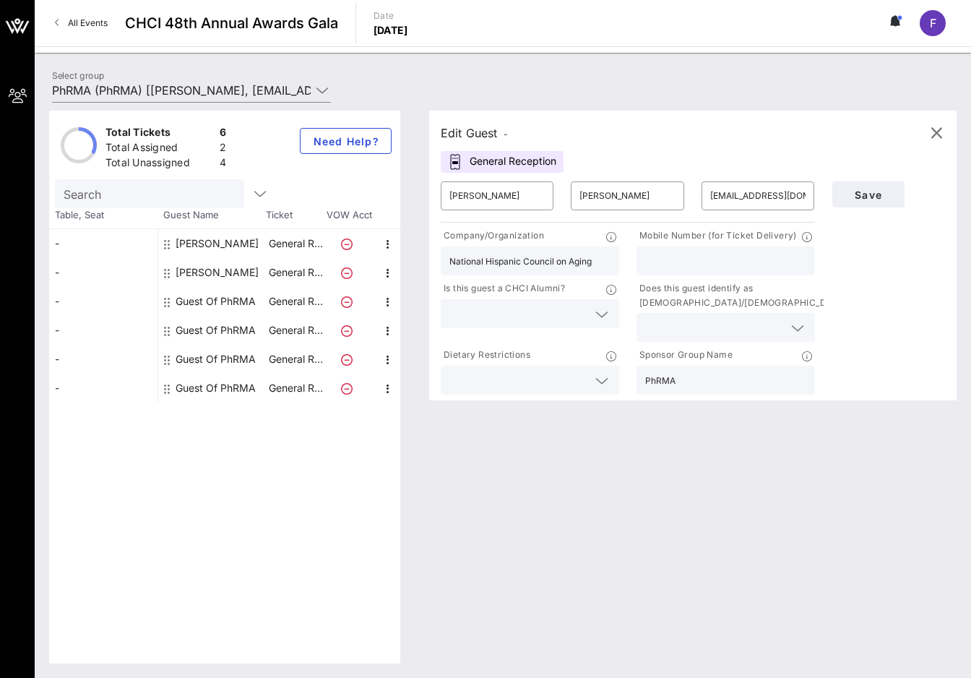
click at [538, 312] on input "text" at bounding box center [518, 313] width 138 height 19
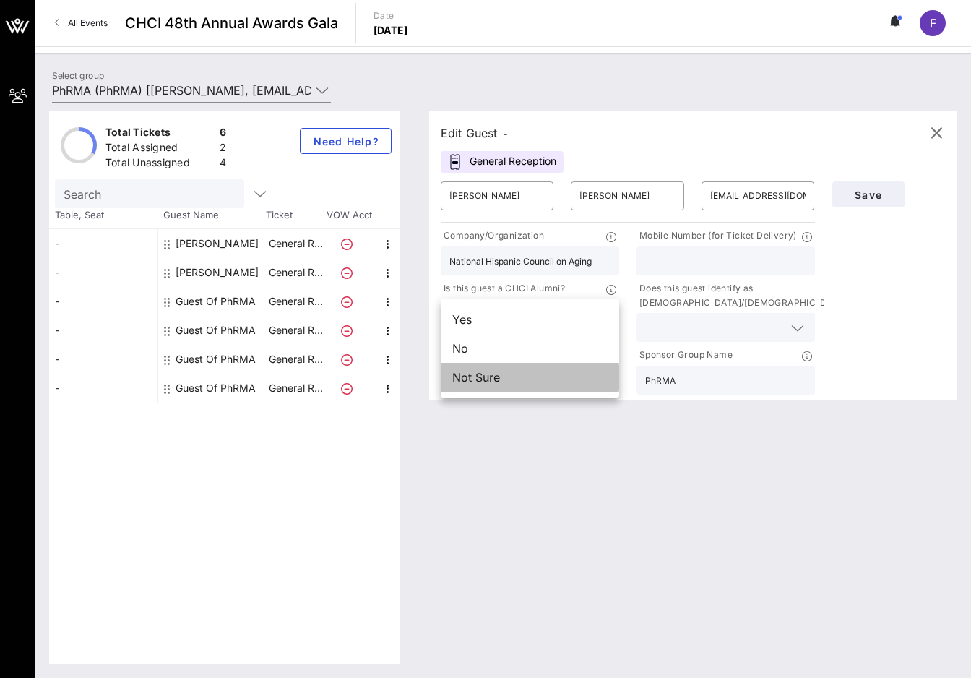
click at [527, 371] on div "Not Sure" at bounding box center [530, 377] width 178 height 29
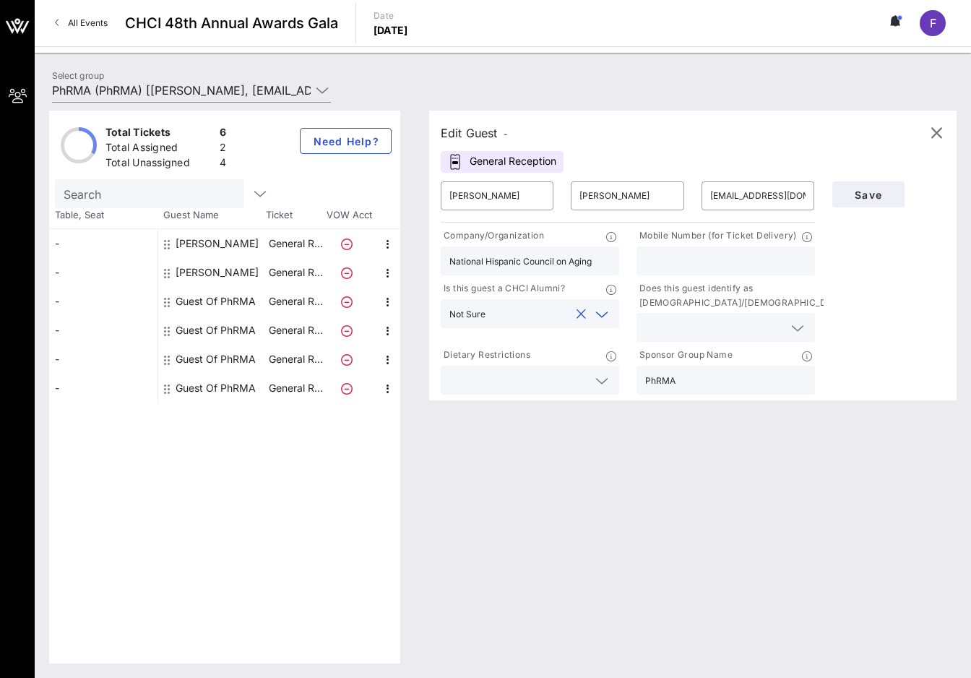
click at [676, 318] on input "text" at bounding box center [714, 327] width 138 height 19
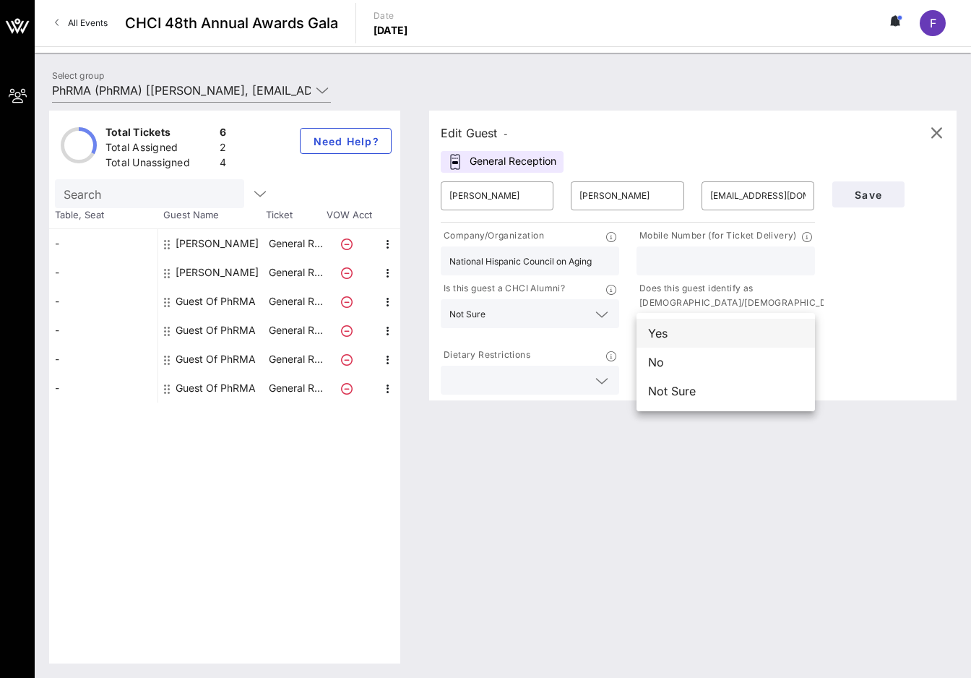
click at [714, 330] on div "Yes" at bounding box center [726, 333] width 178 height 29
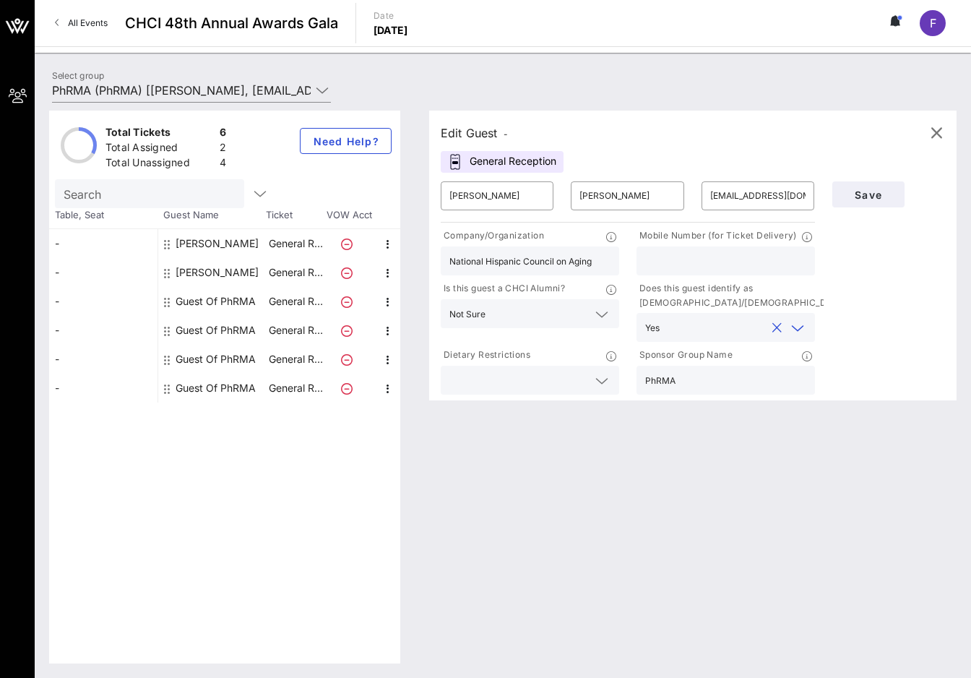
click at [860, 270] on div "Save" at bounding box center [889, 285] width 131 height 225
click at [854, 194] on span "Save" at bounding box center [868, 195] width 49 height 12
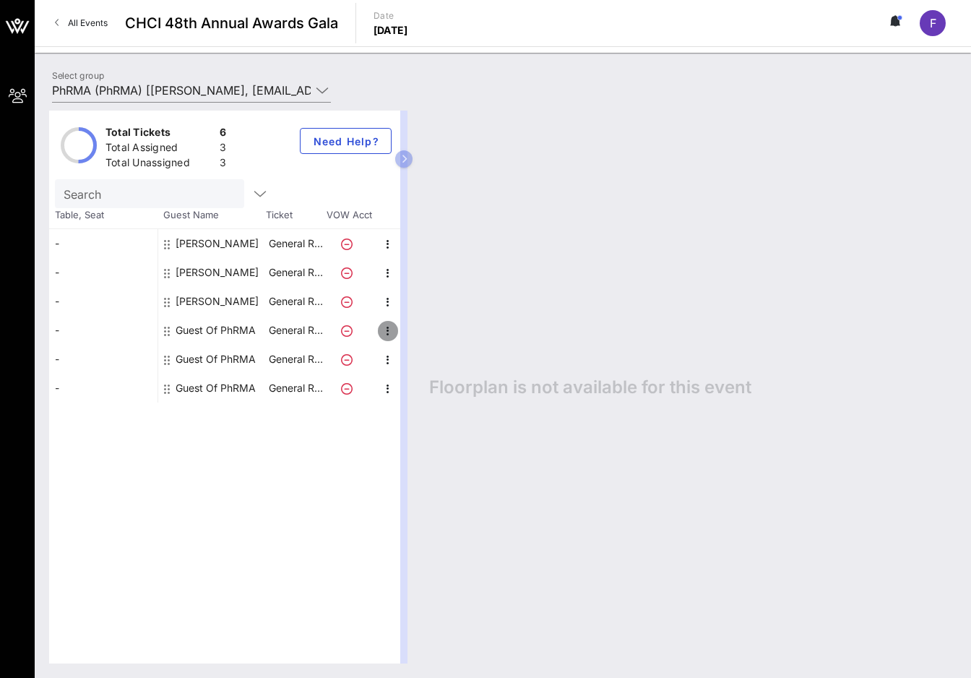
click at [384, 330] on icon "button" at bounding box center [387, 330] width 17 height 17
click at [418, 333] on div "Edit" at bounding box center [424, 336] width 29 height 12
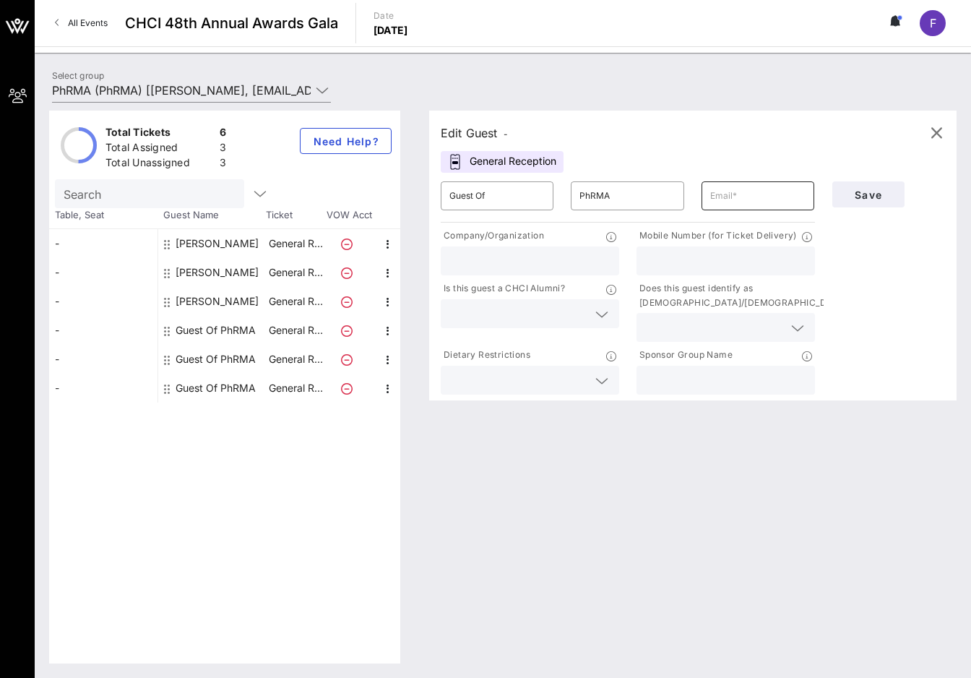
click at [723, 203] on input "text" at bounding box center [757, 195] width 95 height 23
paste input "jet@latinohealthadvocacy.org"
type input "jet@latinohealthadvocacy.org"
click at [551, 261] on input "text" at bounding box center [529, 260] width 161 height 19
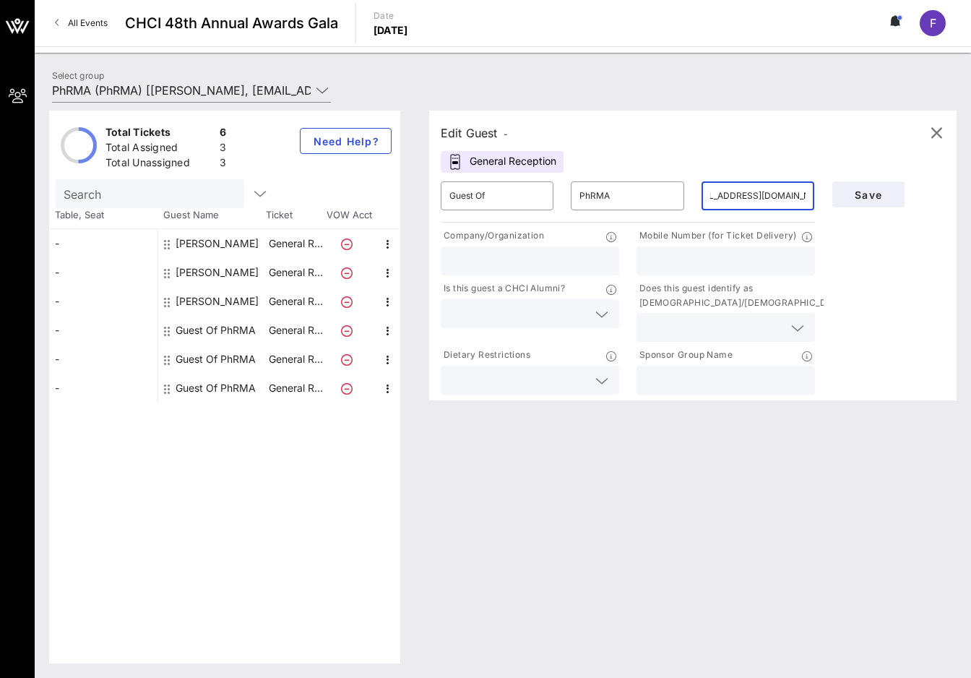
scroll to position [0, 0]
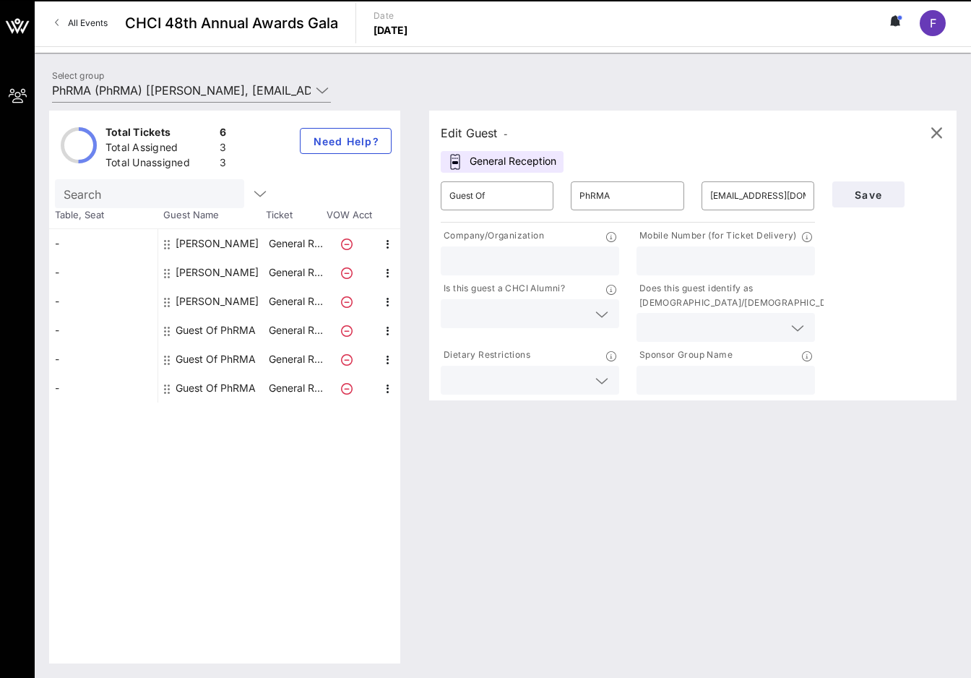
click at [554, 253] on input "text" at bounding box center [529, 260] width 161 height 19
paste input "Organization for Latino Health Advocacy"
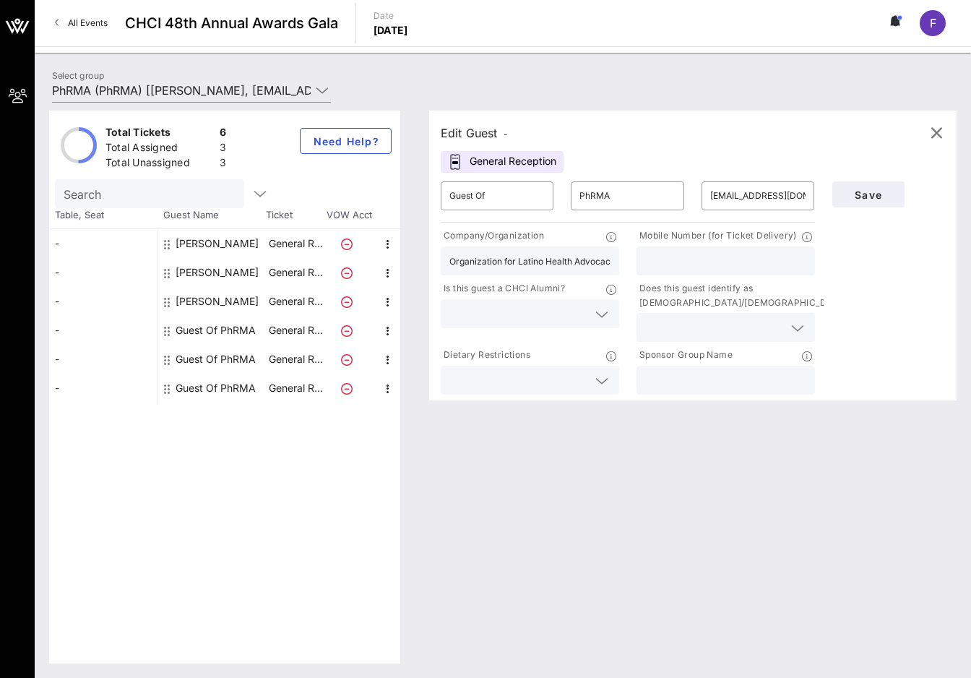
scroll to position [0, 4]
type input "Organization for Latino Health Advocacy"
click at [717, 372] on input "text" at bounding box center [725, 380] width 161 height 19
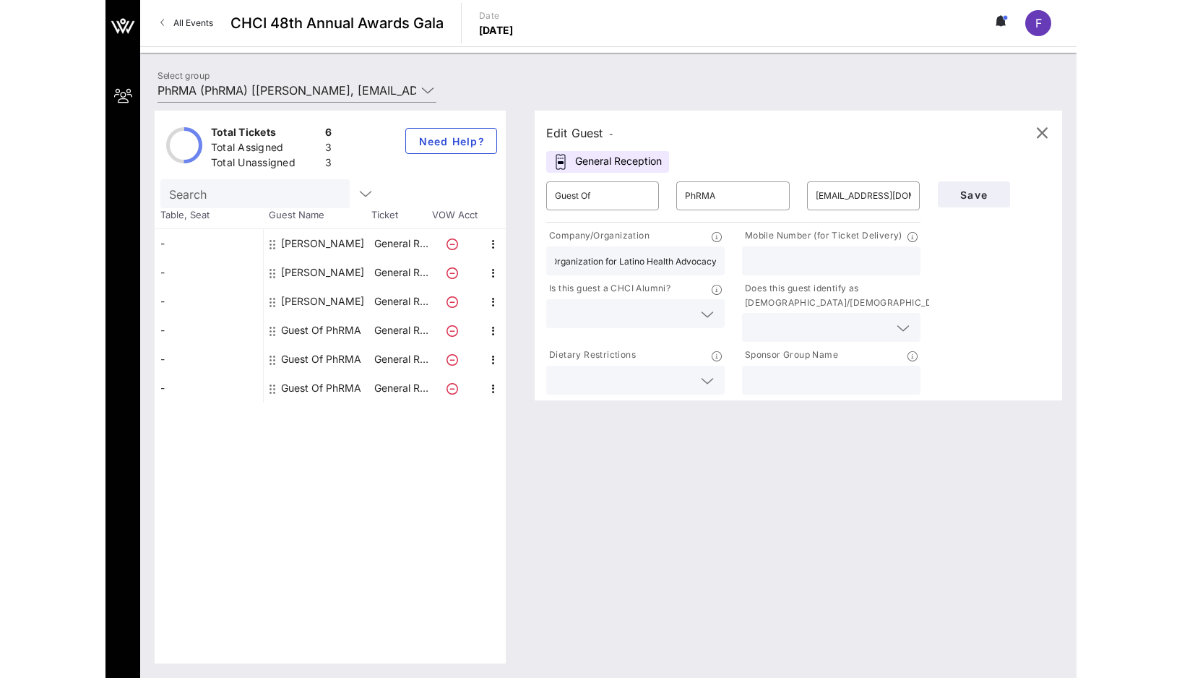
scroll to position [0, 0]
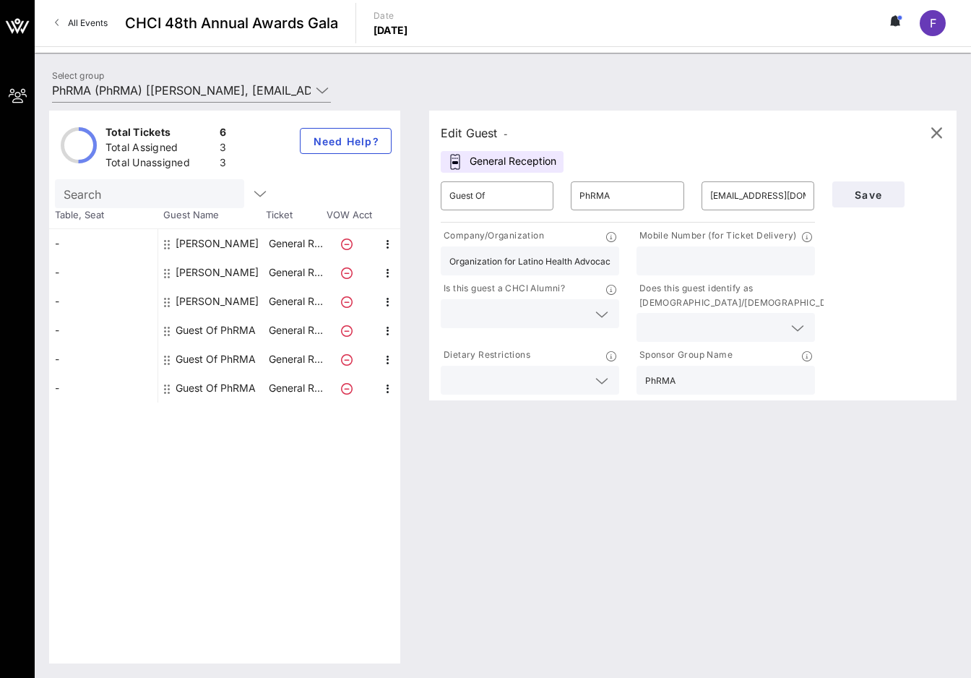
type input "PhRMA"
click at [559, 309] on input "text" at bounding box center [518, 313] width 138 height 19
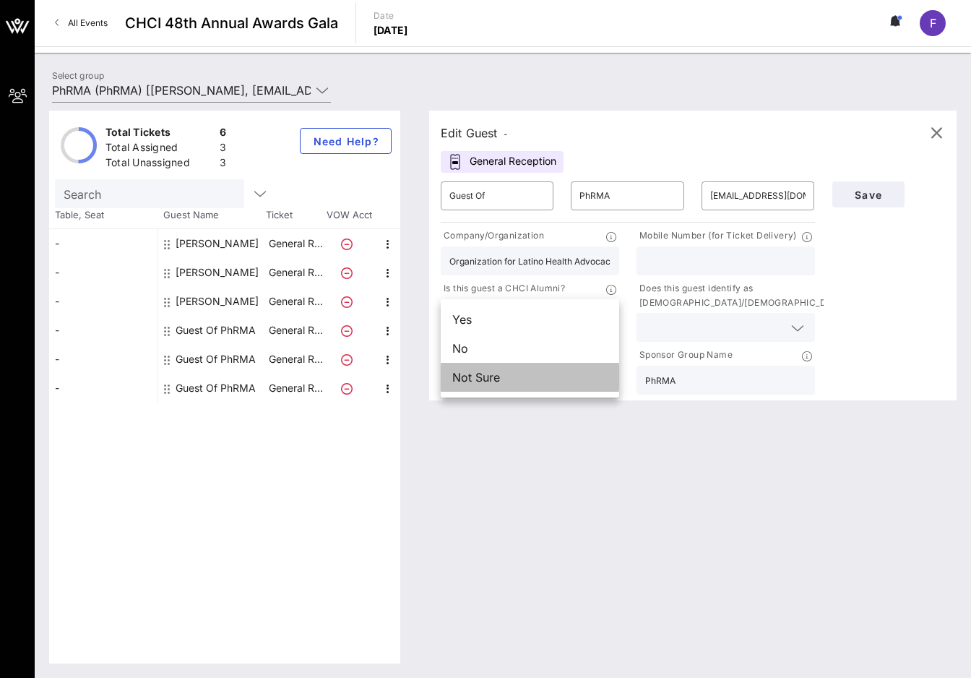
click at [546, 374] on div "Not Sure" at bounding box center [530, 377] width 178 height 29
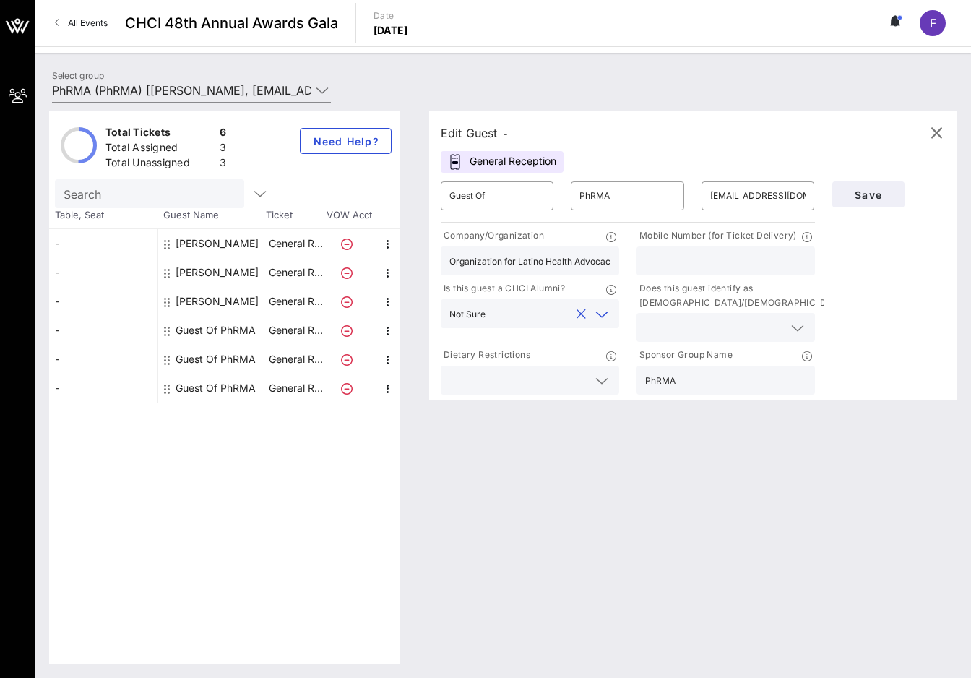
click at [671, 324] on input "text" at bounding box center [714, 327] width 138 height 19
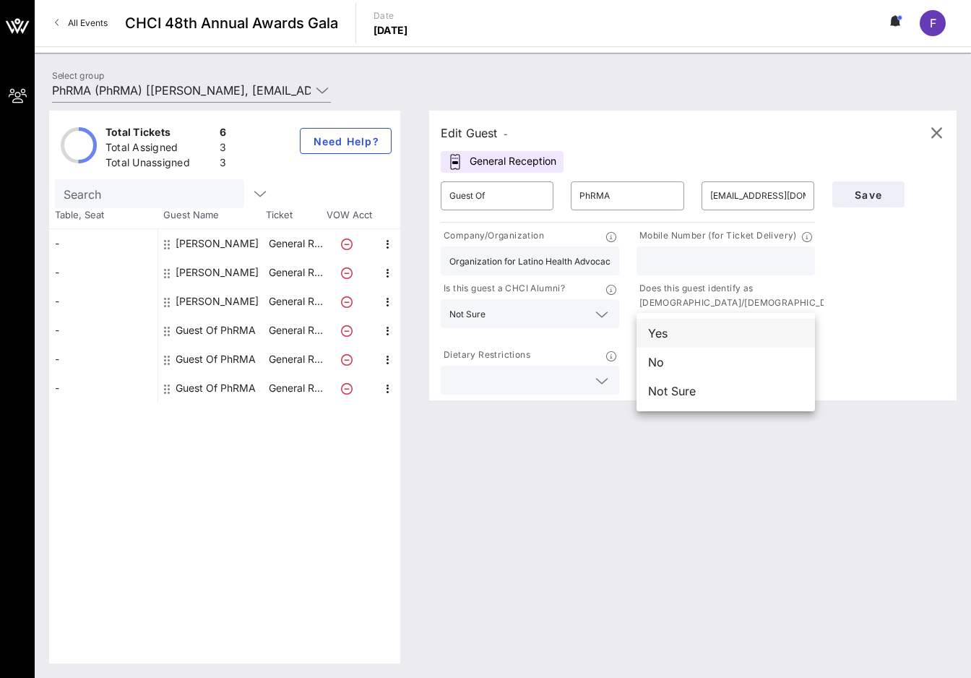
click at [684, 340] on div "Yes" at bounding box center [726, 333] width 178 height 29
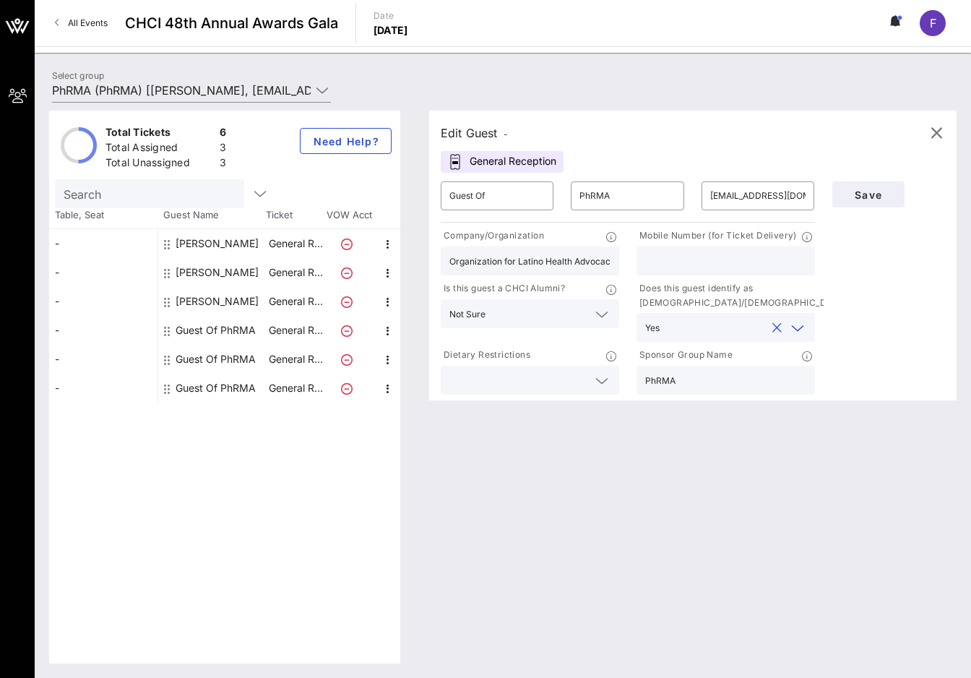
click at [553, 384] on input "text" at bounding box center [518, 380] width 138 height 19
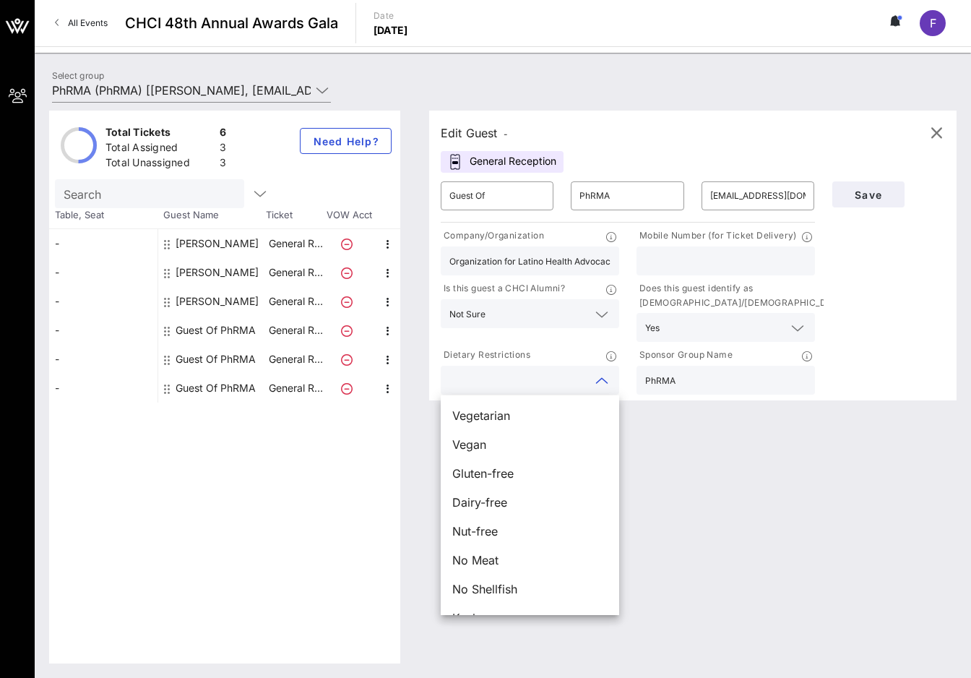
click at [874, 302] on div "Save" at bounding box center [889, 285] width 131 height 225
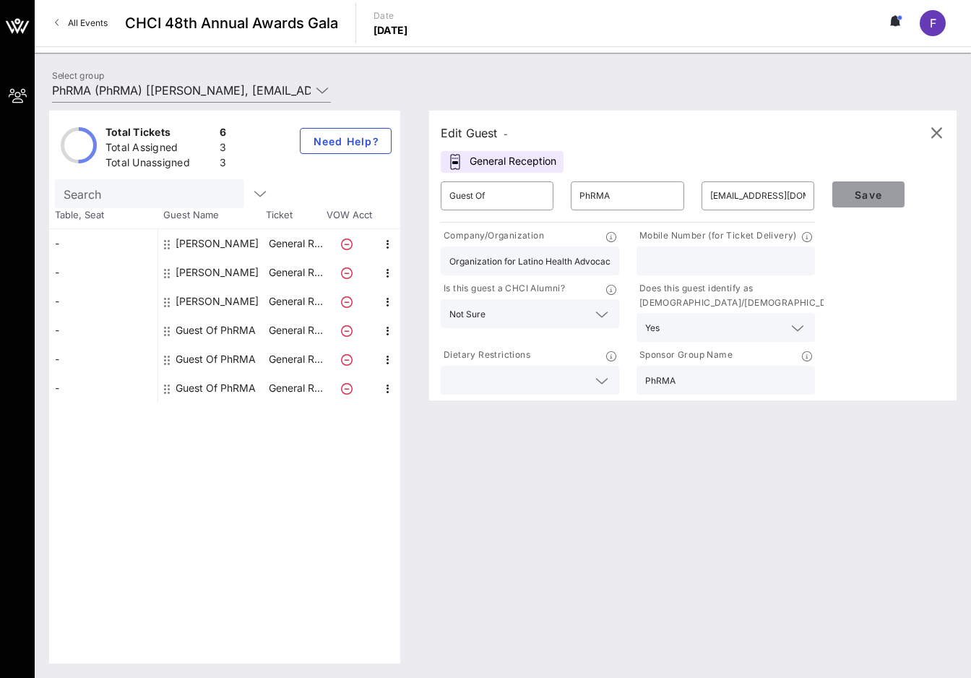
click at [869, 190] on span "Save" at bounding box center [868, 195] width 49 height 12
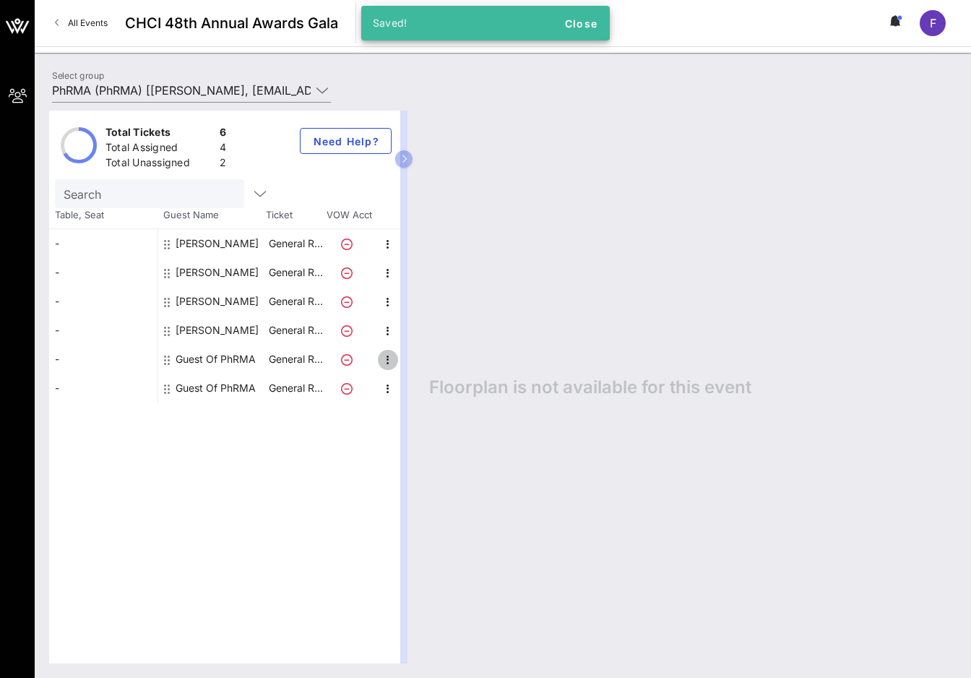
click at [384, 361] on icon "button" at bounding box center [387, 359] width 17 height 17
click at [437, 359] on div "Edit" at bounding box center [424, 364] width 29 height 12
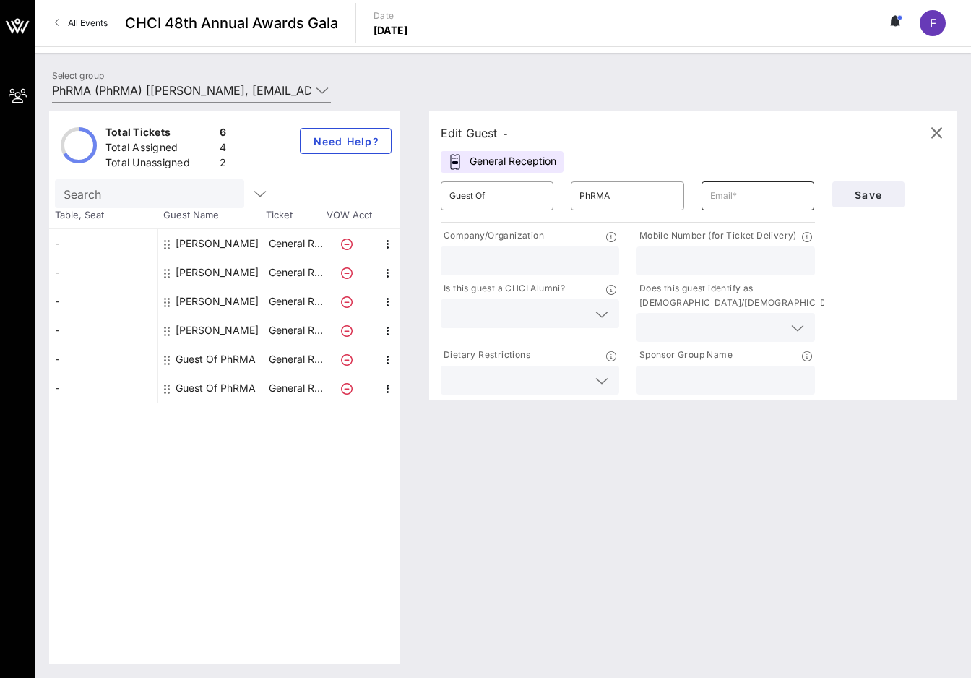
click at [745, 193] on input "text" at bounding box center [757, 195] width 95 height 23
paste input "jlainez@nvgllc.com"
type input "jlainez@nvgllc.com"
click at [718, 142] on div "Edit Guest -" at bounding box center [693, 133] width 504 height 22
click at [808, 194] on div "​ jlainez@nvgllc.com" at bounding box center [758, 195] width 113 height 29
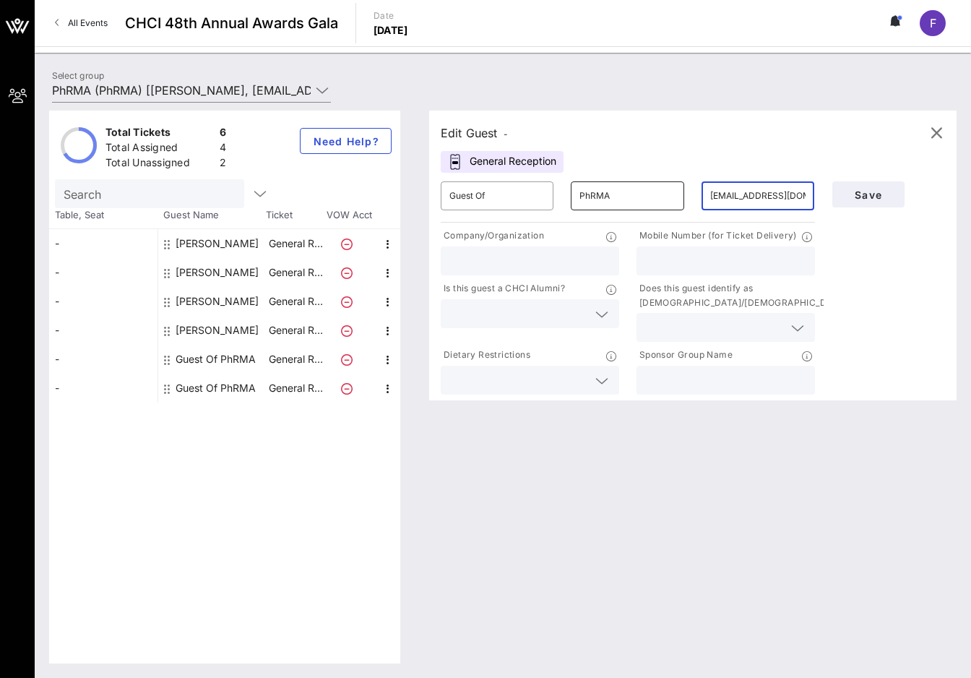
click at [649, 197] on input "PhRMA" at bounding box center [627, 195] width 95 height 23
type input "Lainez"
click at [538, 204] on input "Guest Of" at bounding box center [496, 195] width 95 height 23
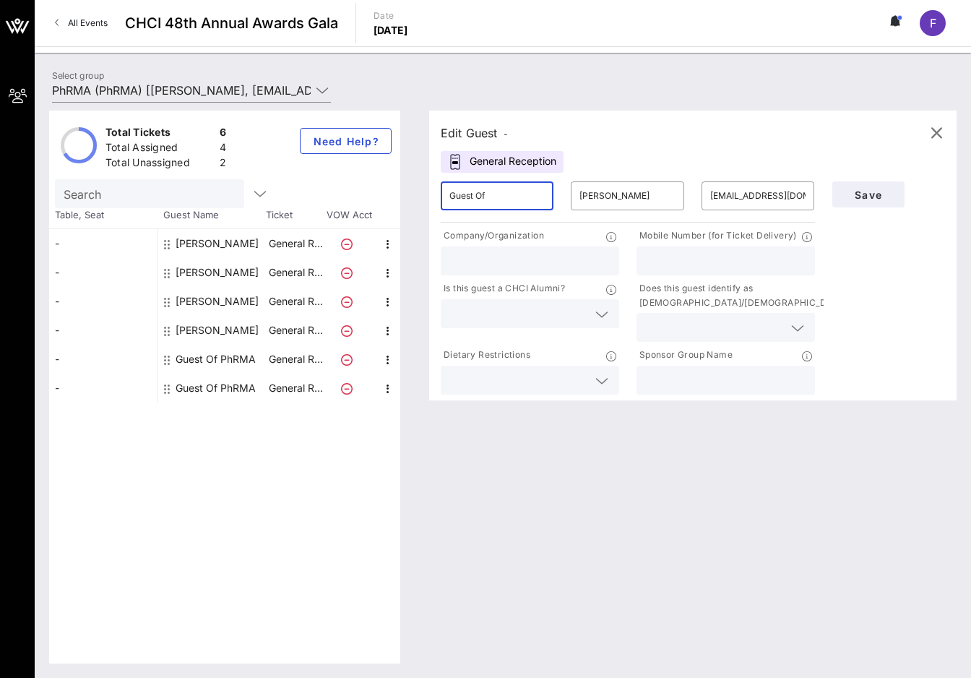
click at [538, 204] on input "Guest Of" at bounding box center [496, 195] width 95 height 23
type input "Julio"
click at [550, 258] on input "text" at bounding box center [529, 260] width 161 height 19
type input "NVG"
click at [564, 317] on input "text" at bounding box center [518, 313] width 138 height 19
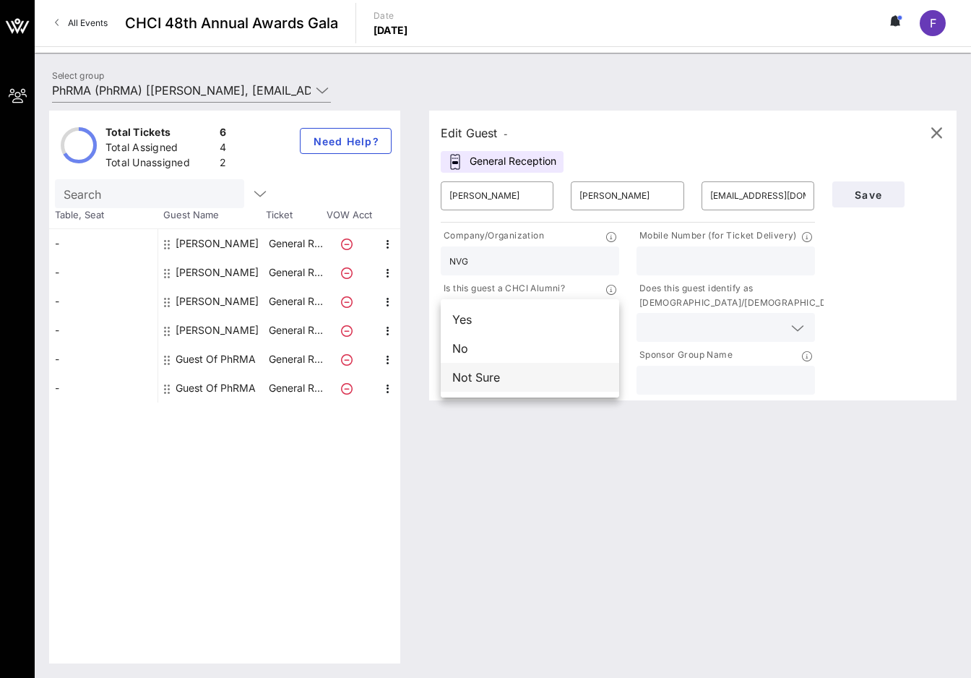
click at [518, 373] on div "Not Sure" at bounding box center [530, 377] width 178 height 29
click at [703, 316] on div at bounding box center [725, 327] width 161 height 29
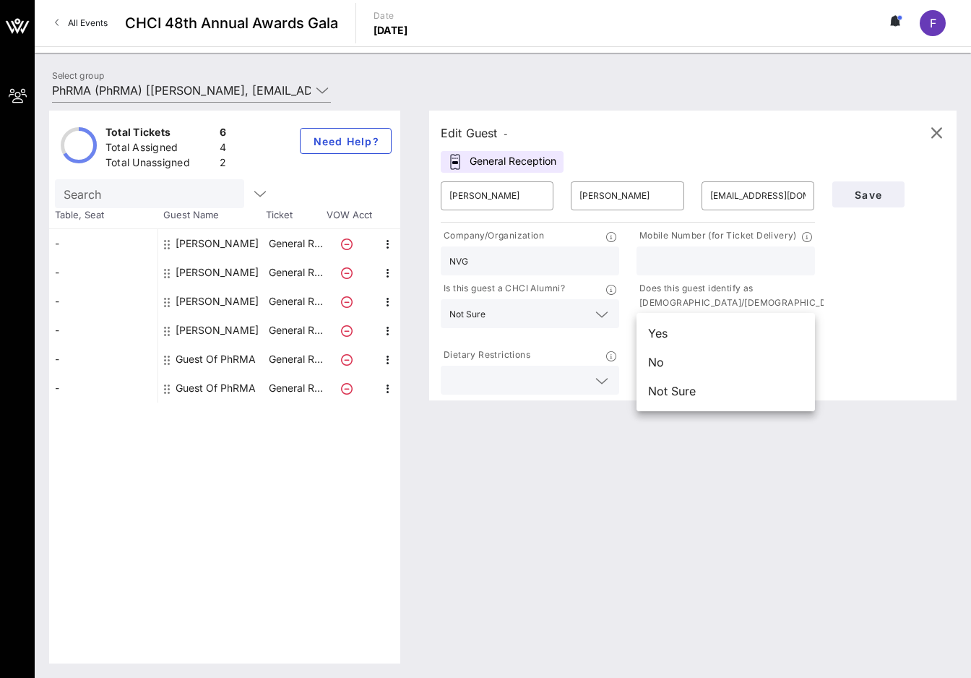
drag, startPoint x: 699, startPoint y: 337, endPoint x: 672, endPoint y: 342, distance: 27.9
click at [699, 336] on div "Yes" at bounding box center [726, 333] width 178 height 29
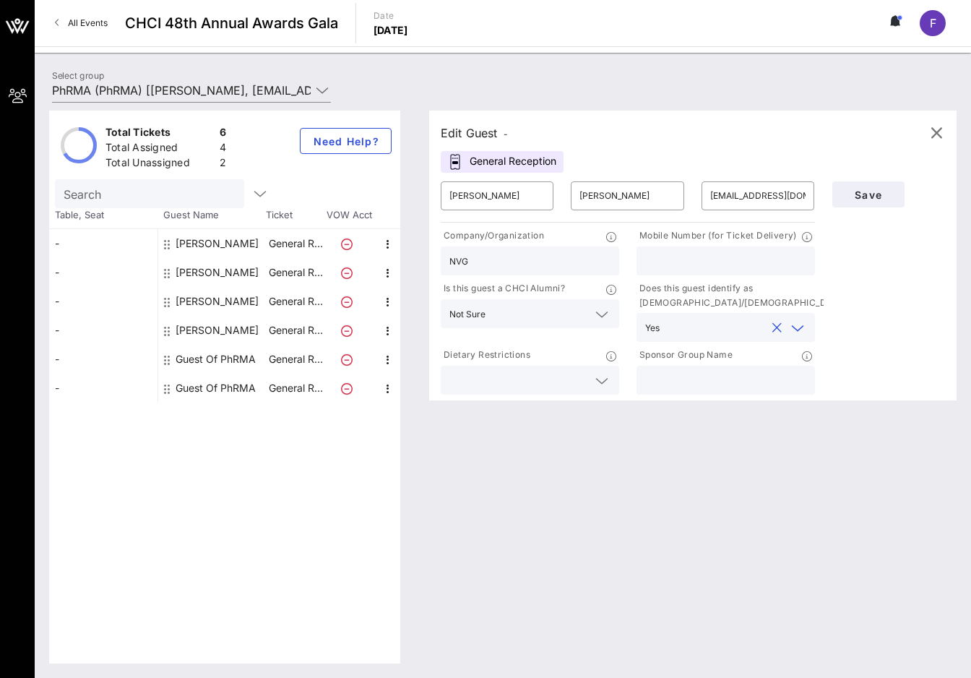
click at [762, 389] on div at bounding box center [725, 380] width 161 height 29
type input "PhRMA"
click at [877, 202] on button "Save" at bounding box center [868, 194] width 72 height 26
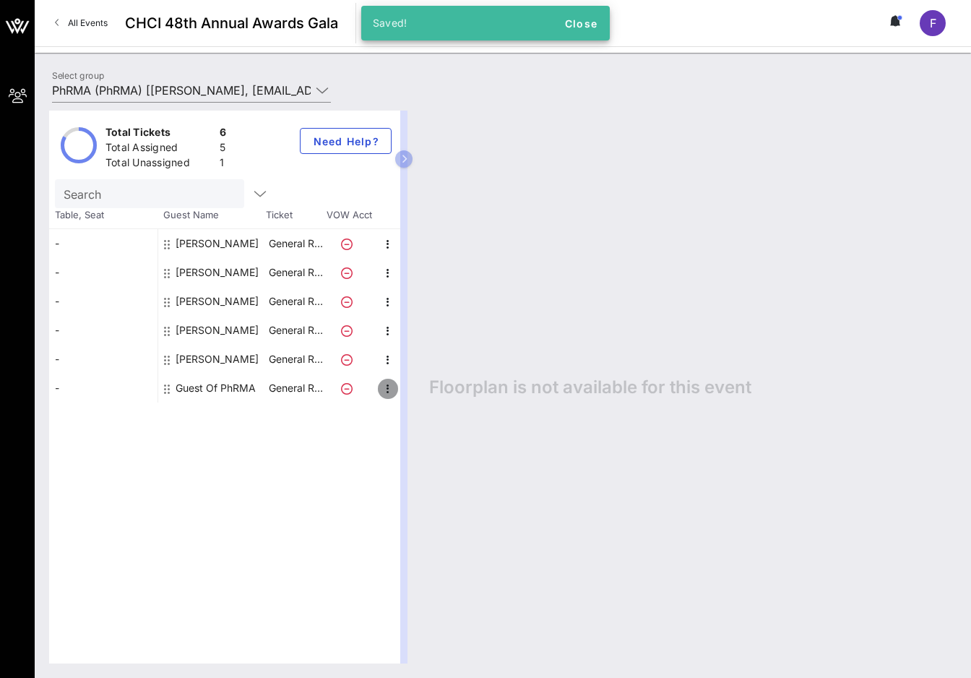
click at [384, 388] on icon "button" at bounding box center [387, 388] width 17 height 17
click at [423, 388] on div "Edit" at bounding box center [424, 393] width 29 height 12
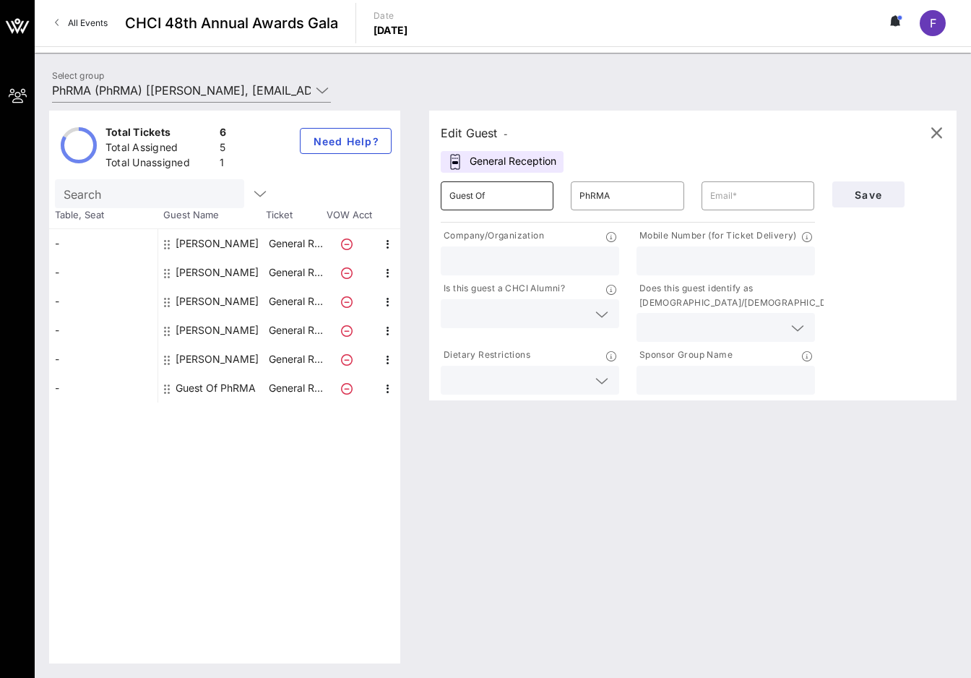
click at [513, 202] on input "Guest Of" at bounding box center [496, 195] width 95 height 23
type input "Fabian"
type input "Lucero"
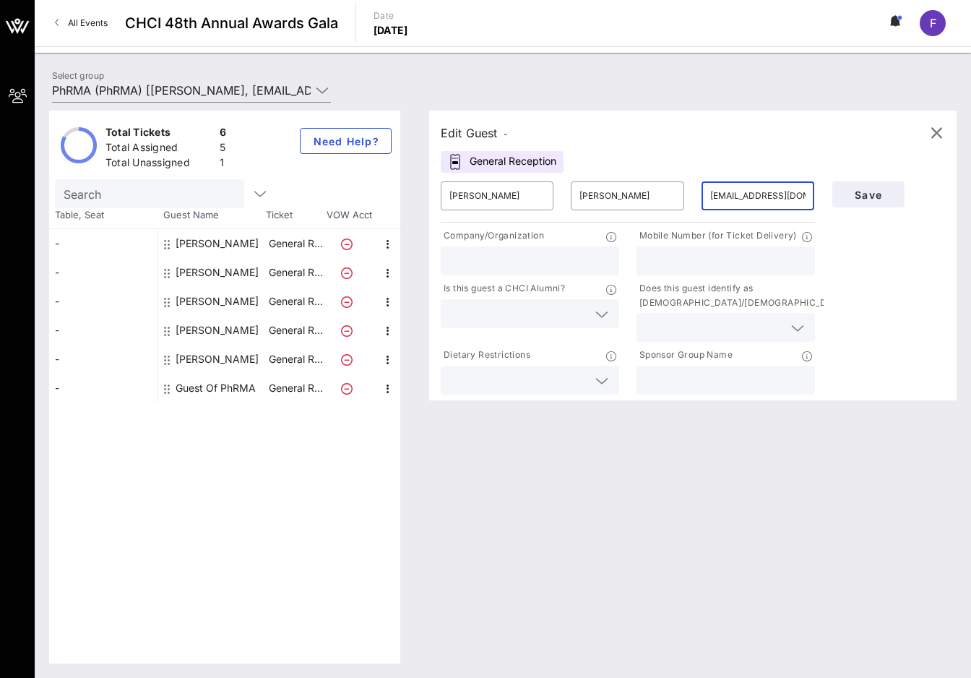
type input "flucero@phrma.org"
click at [514, 249] on div at bounding box center [529, 260] width 161 height 29
type input "PhRMA"
type input "5207326103"
click at [512, 312] on input "text" at bounding box center [518, 313] width 138 height 19
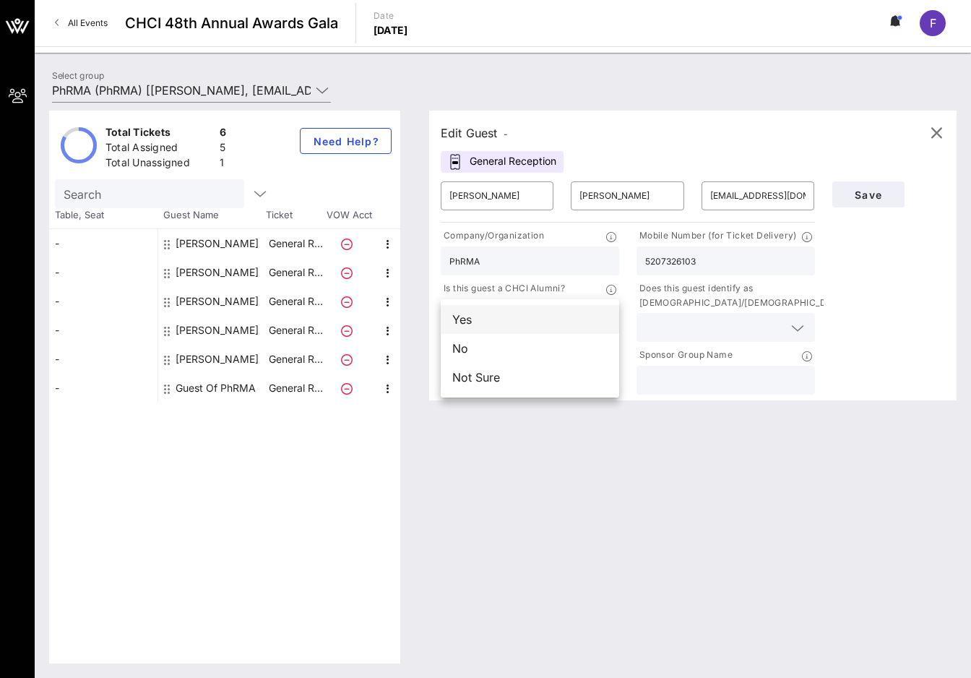
click at [519, 322] on div "Yes" at bounding box center [530, 319] width 178 height 29
click at [681, 319] on input "text" at bounding box center [714, 327] width 138 height 19
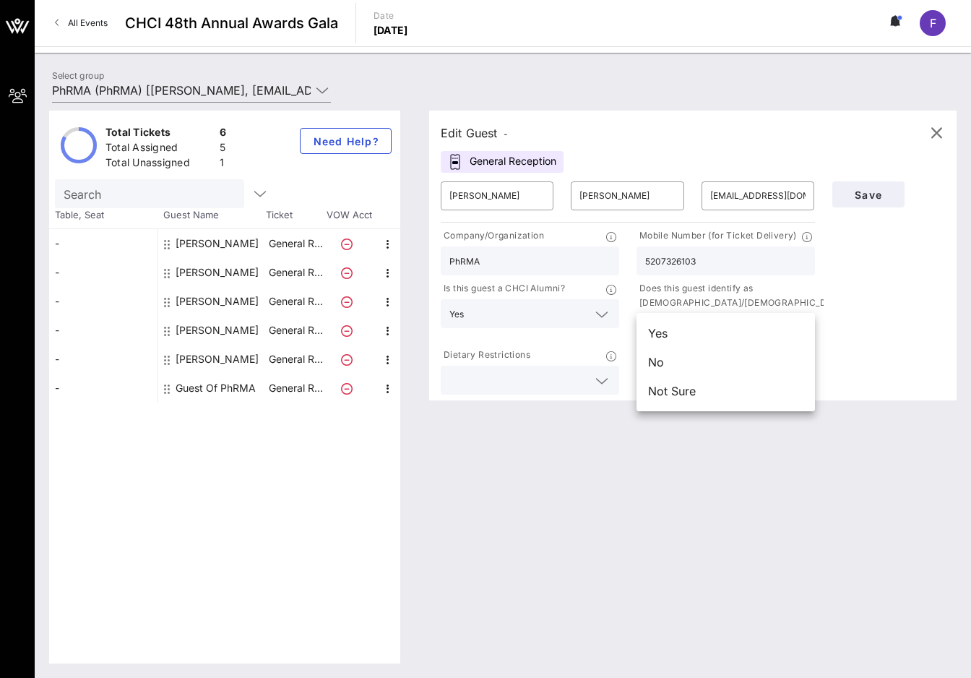
click at [681, 330] on div "Yes" at bounding box center [726, 333] width 178 height 29
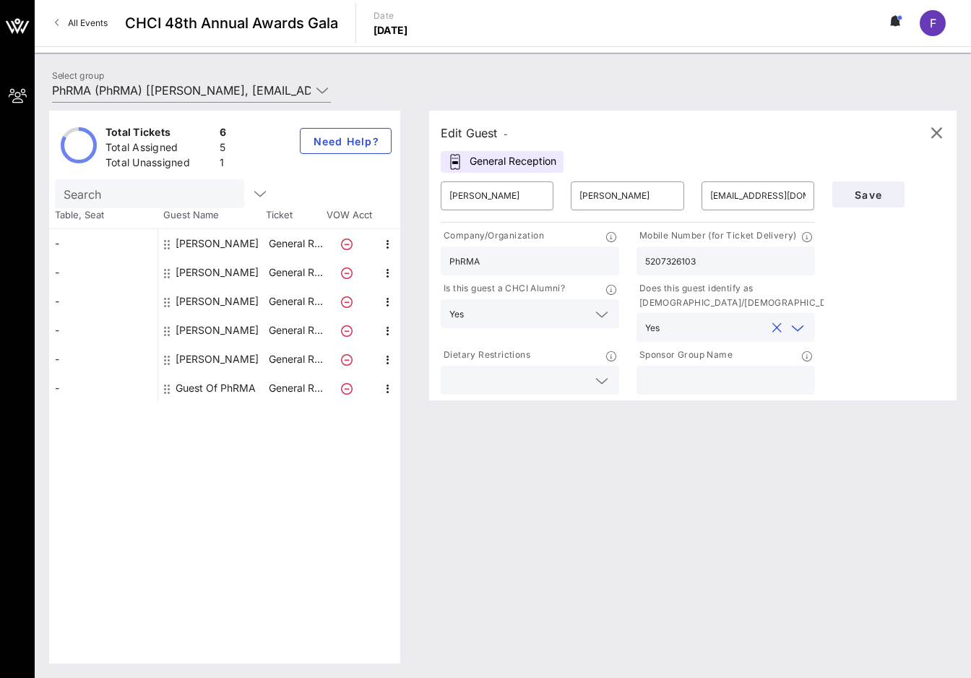
click at [693, 375] on input "text" at bounding box center [725, 380] width 161 height 19
type input "PhRMA"
click at [864, 193] on span "Save" at bounding box center [868, 195] width 49 height 12
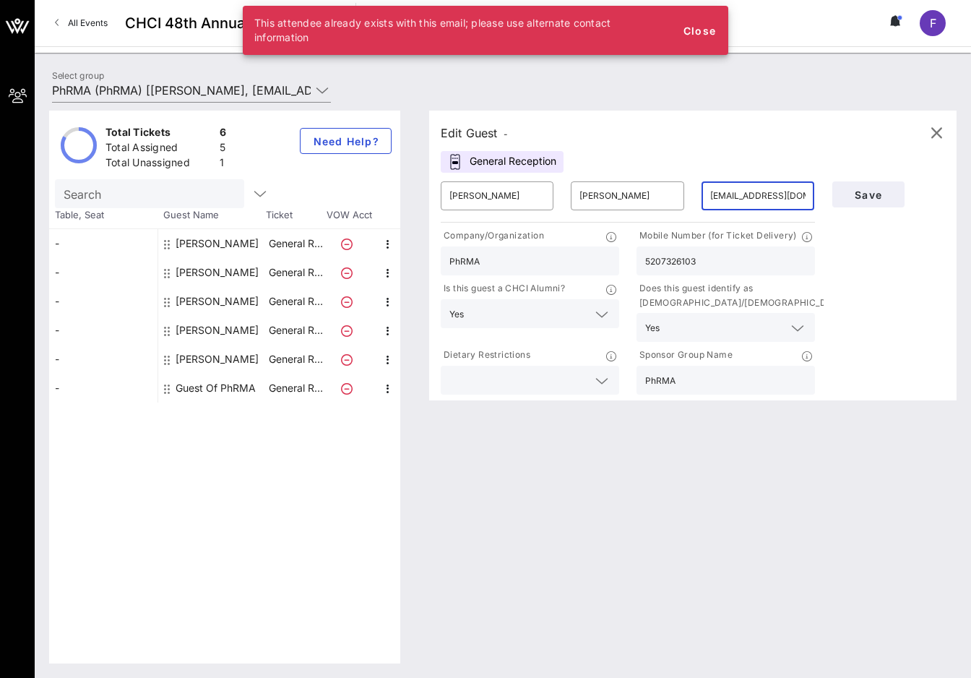
click at [752, 195] on input "flucero@phrma.org" at bounding box center [757, 195] width 95 height 23
type input "fabian.g.lucero@gmail.com"
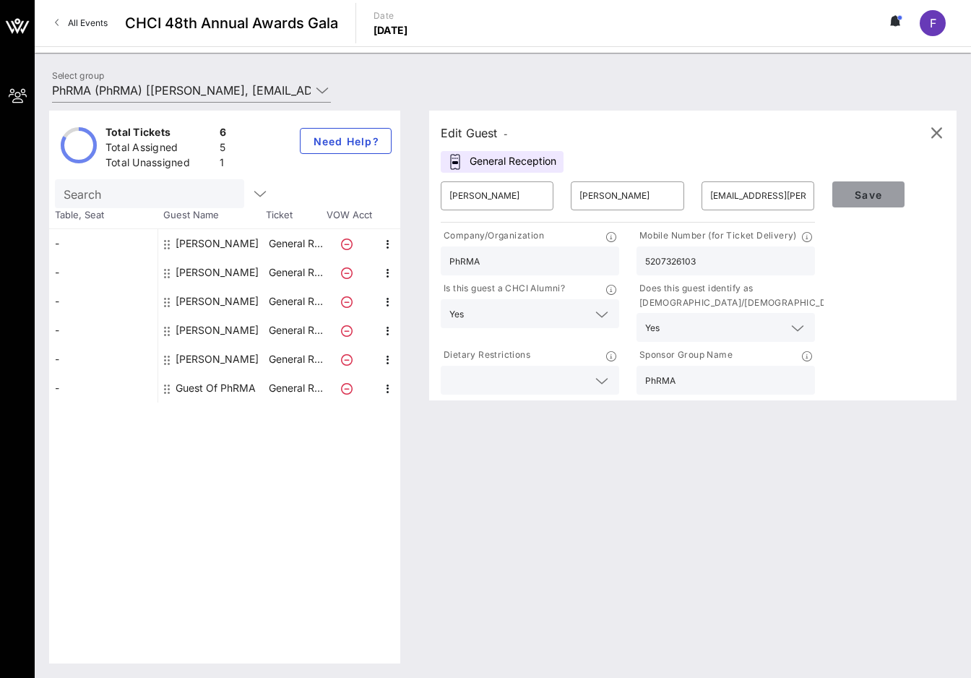
click at [841, 191] on button "Save" at bounding box center [868, 194] width 72 height 26
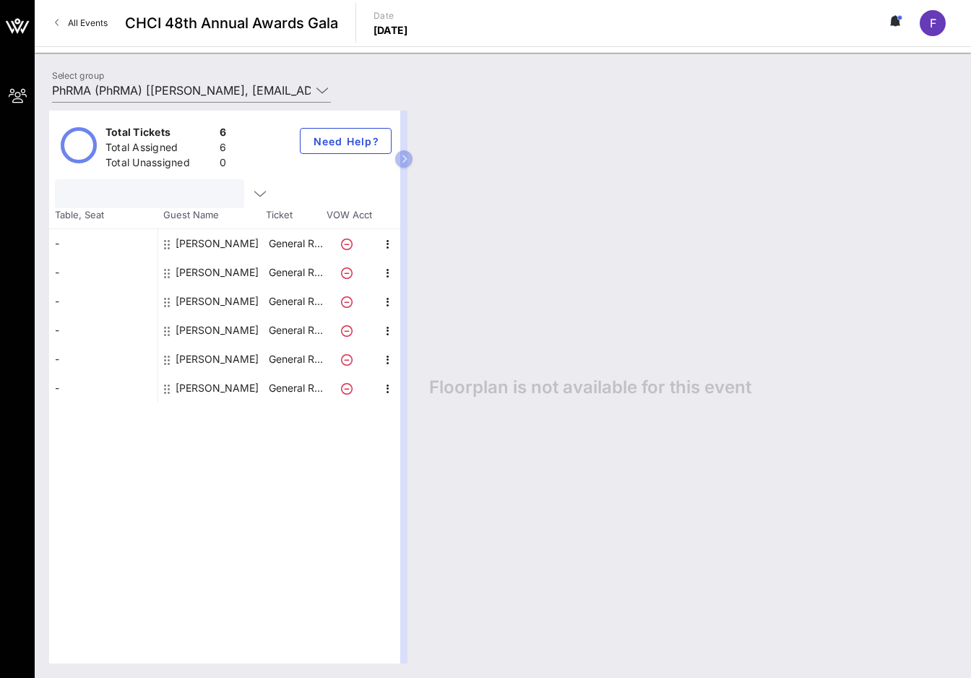
click at [134, 193] on input "text" at bounding box center [148, 193] width 169 height 19
click at [261, 195] on div "Search" at bounding box center [167, 193] width 224 height 29
click at [251, 194] on icon "button" at bounding box center [259, 193] width 17 height 17
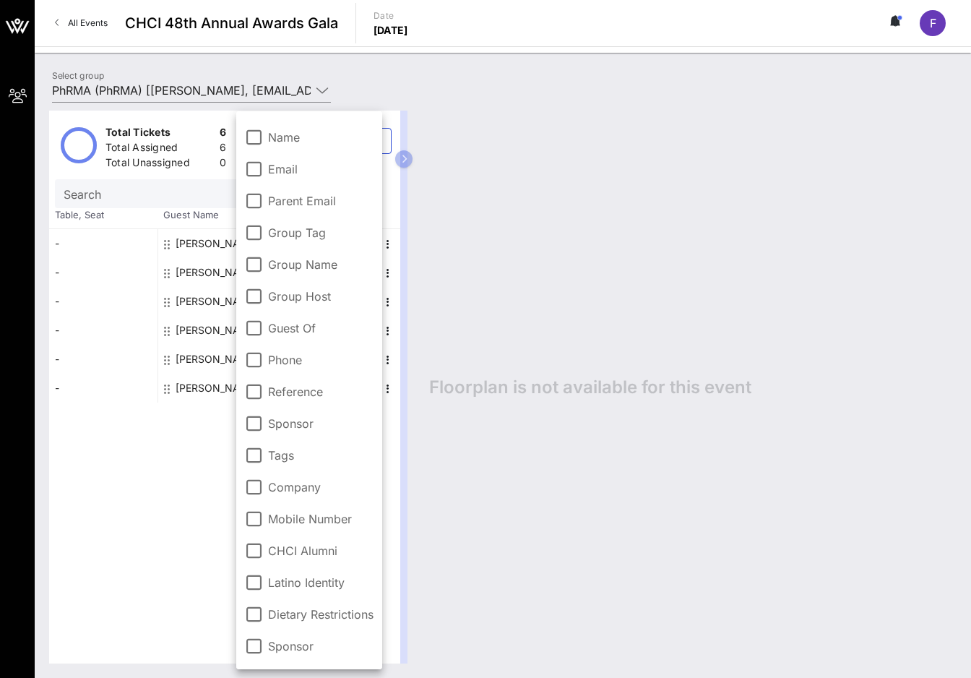
click at [163, 500] on div "Total Tickets 6 Total Assigned 6 Total Unassigned 0 Need Help? Search Table, Se…" at bounding box center [224, 387] width 351 height 553
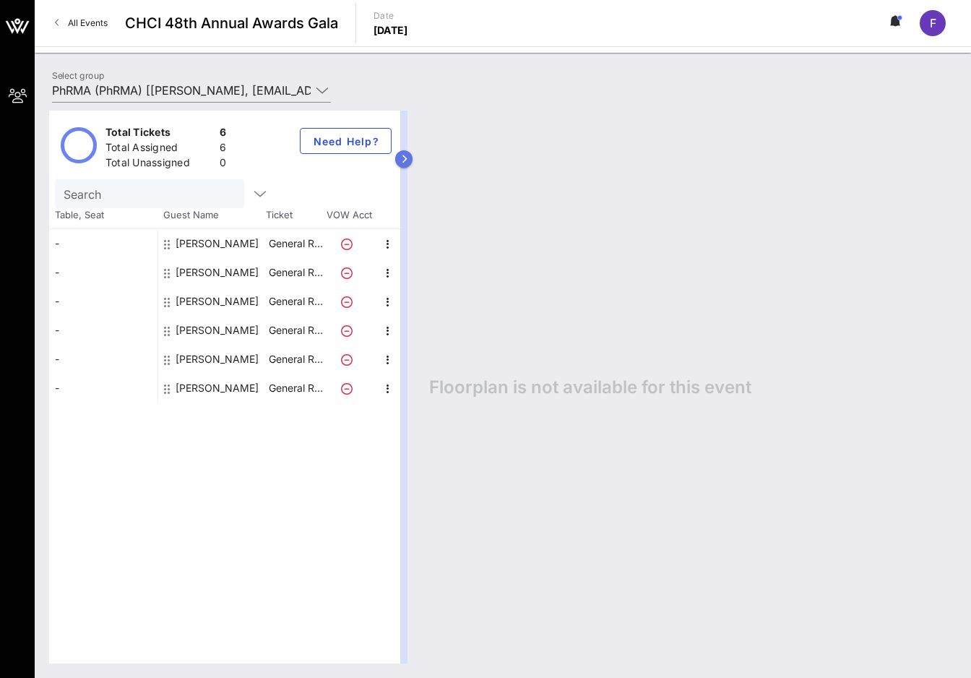
click at [409, 165] on button "button" at bounding box center [403, 158] width 17 height 17
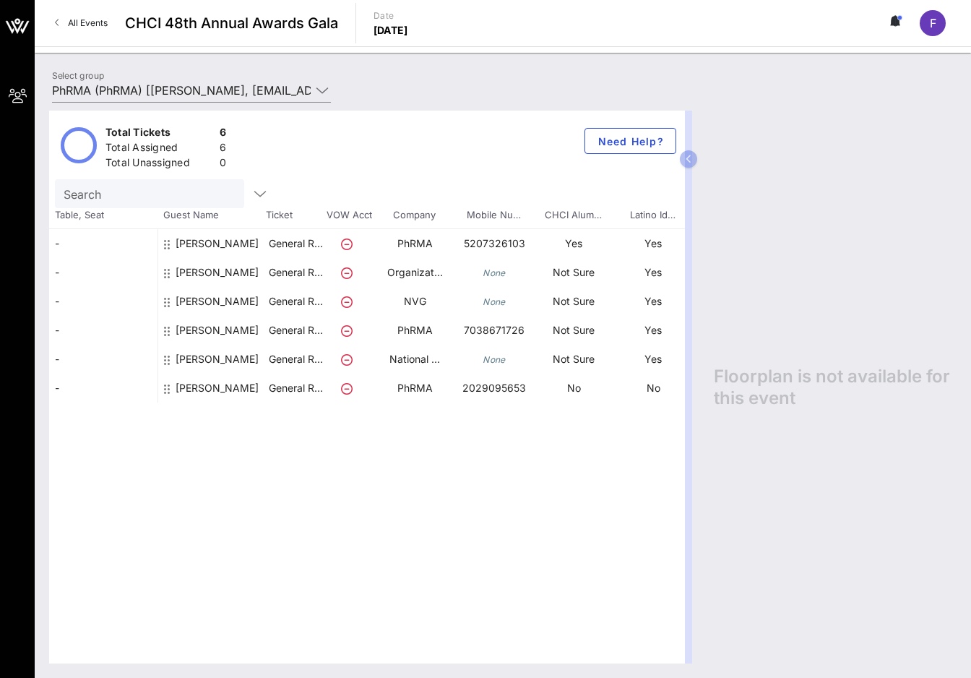
click at [165, 269] on icon at bounding box center [167, 273] width 6 height 12
click at [503, 274] on icon "None" at bounding box center [494, 272] width 23 height 11
click at [691, 158] on icon "button" at bounding box center [689, 159] width 7 height 9
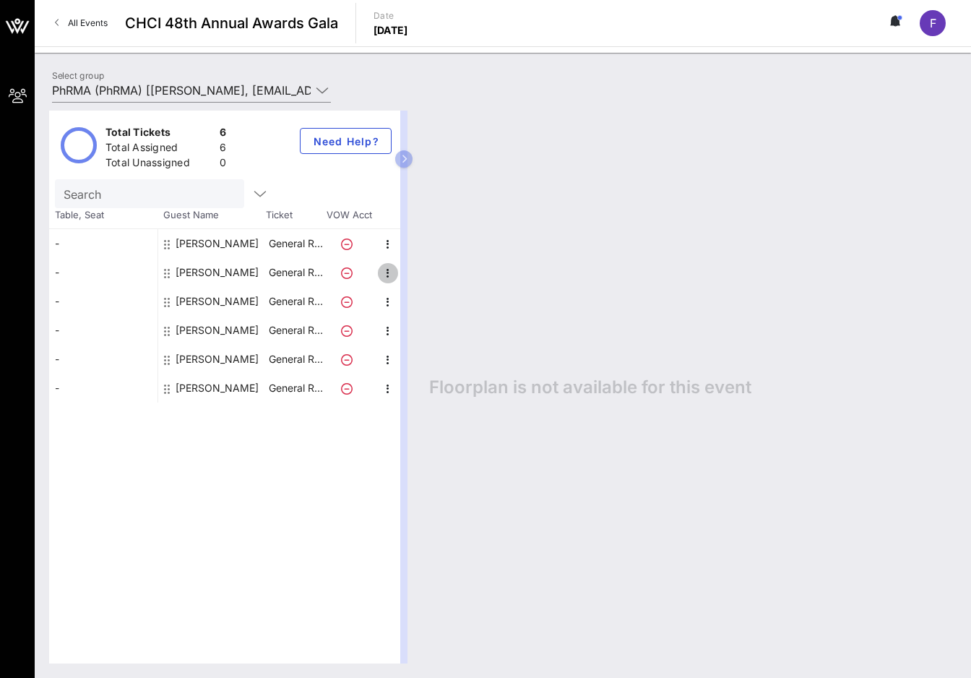
click at [382, 274] on icon "button" at bounding box center [387, 272] width 17 height 17
click at [415, 275] on div "Edit" at bounding box center [424, 278] width 29 height 12
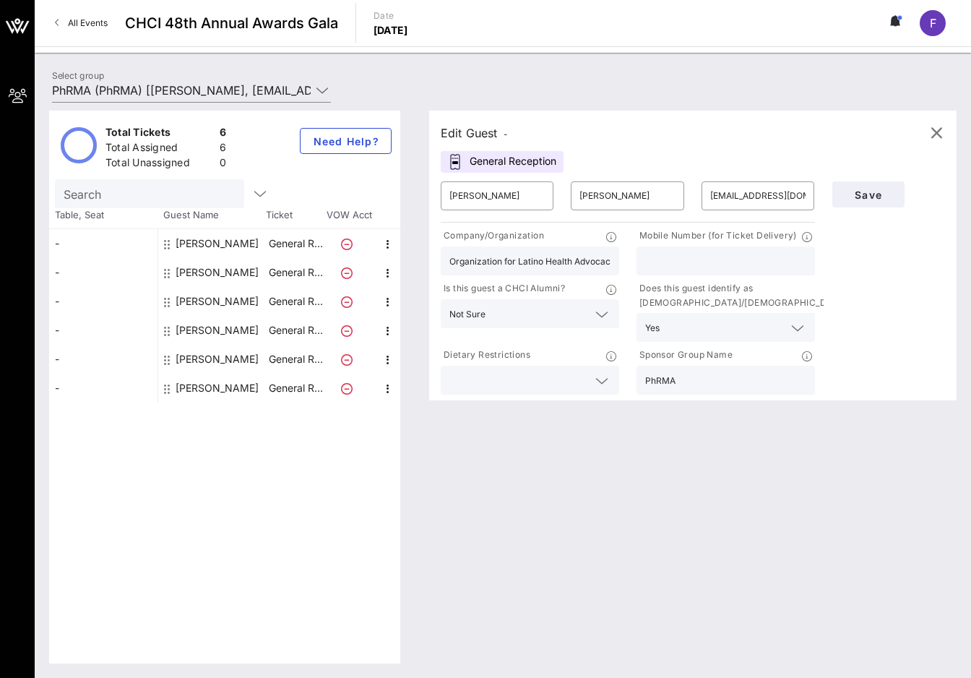
click at [702, 257] on input "text" at bounding box center [725, 260] width 161 height 19
click at [676, 261] on input "text" at bounding box center [725, 260] width 161 height 19
paste input "703-989-5902"
type input "703-989-5902"
click at [858, 202] on button "Save" at bounding box center [868, 194] width 72 height 26
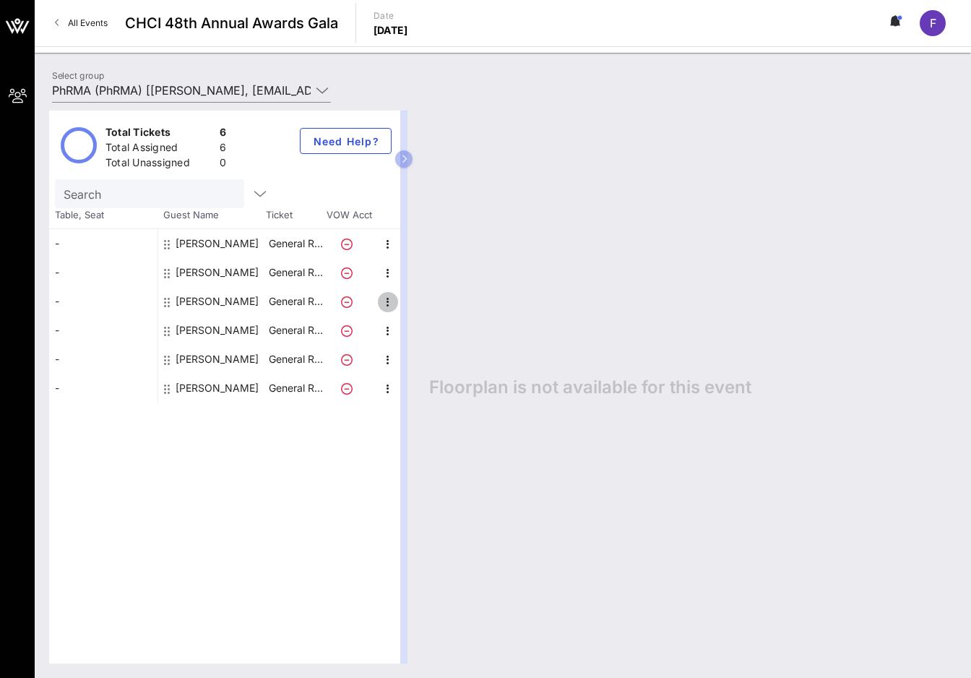
click at [386, 304] on icon "button" at bounding box center [387, 301] width 17 height 17
click at [431, 312] on div "Edit" at bounding box center [424, 306] width 29 height 23
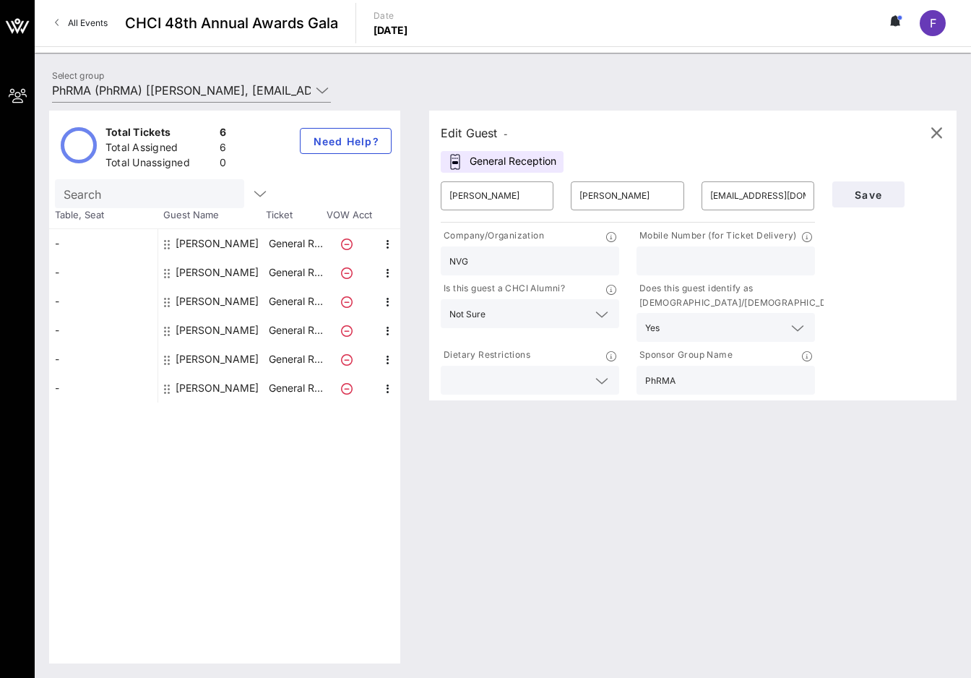
click at [684, 265] on input "text" at bounding box center [725, 260] width 161 height 19
paste input "703-608-9866"
type input "703-608-9866"
click at [874, 197] on span "Save" at bounding box center [868, 195] width 49 height 12
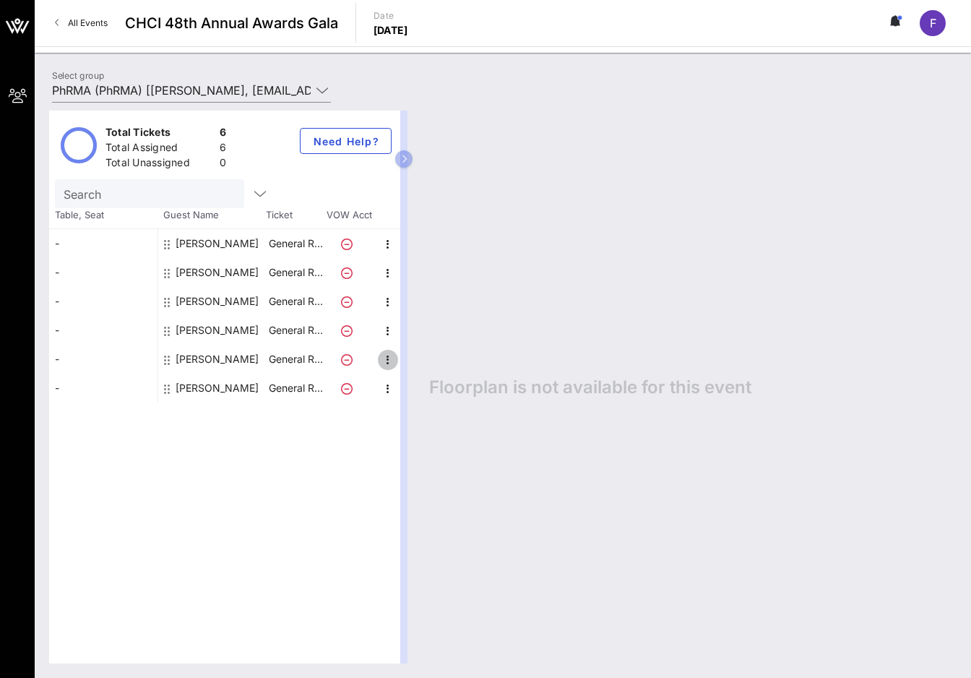
click at [392, 361] on icon "button" at bounding box center [387, 359] width 17 height 17
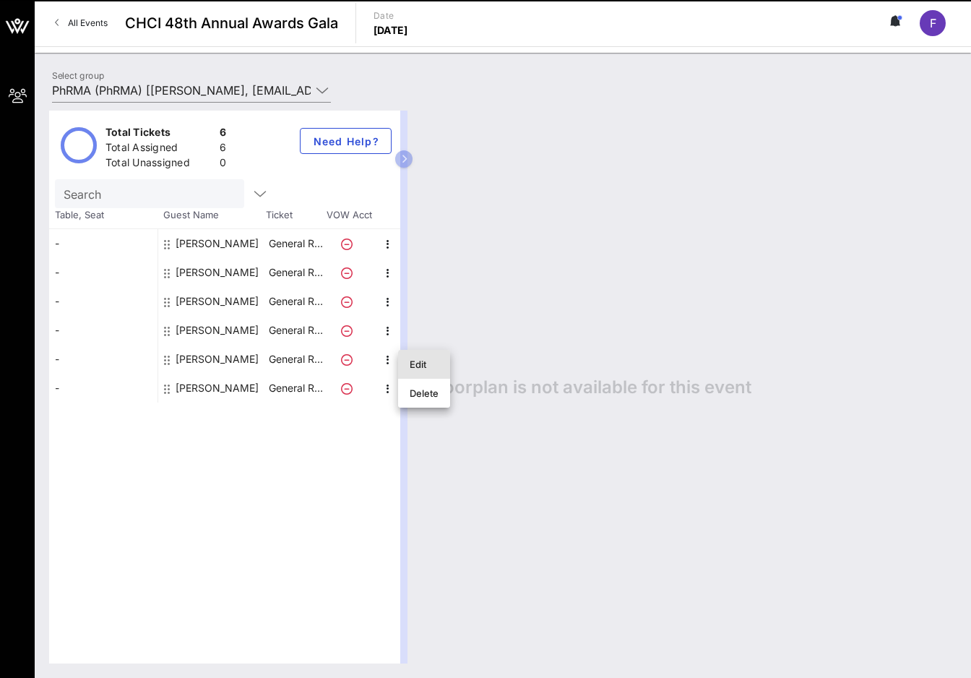
click at [419, 360] on div "Edit" at bounding box center [424, 364] width 29 height 12
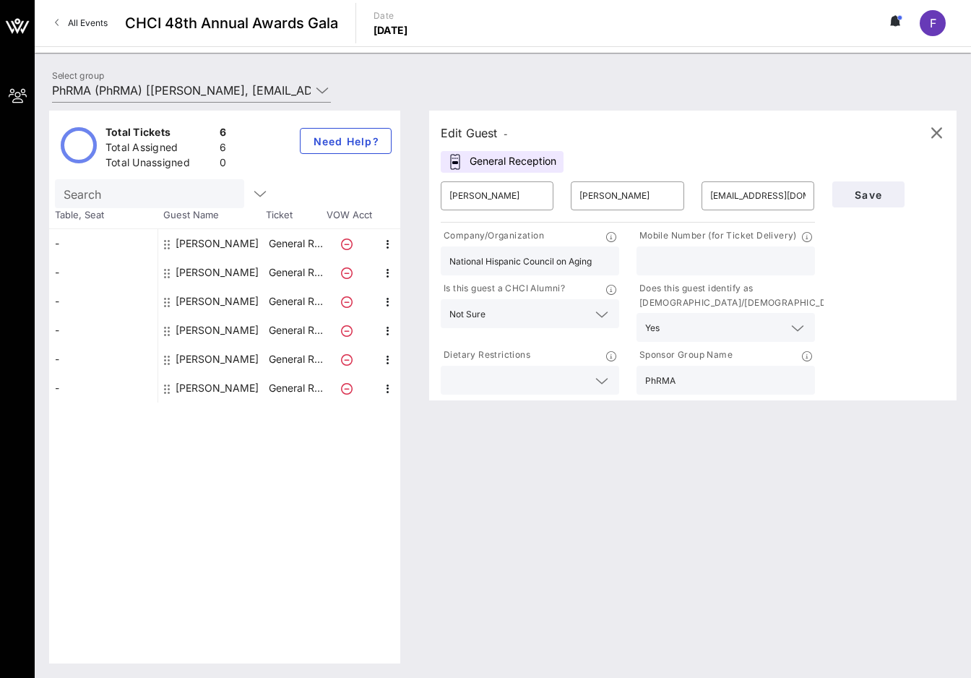
click at [683, 252] on input "text" at bounding box center [725, 260] width 161 height 19
paste input "301-404-7027"
type input "301-404-7027"
click at [858, 281] on div "Save" at bounding box center [889, 285] width 131 height 225
click at [869, 201] on button "Save" at bounding box center [868, 194] width 72 height 26
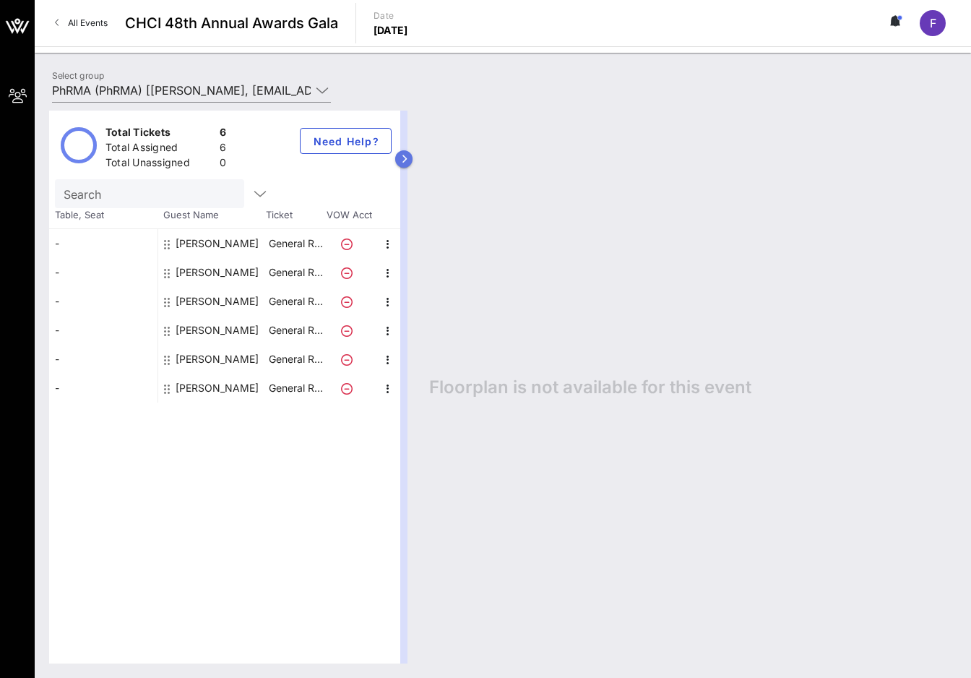
click at [408, 165] on button "button" at bounding box center [403, 158] width 17 height 17
